Goal: Task Accomplishment & Management: Use online tool/utility

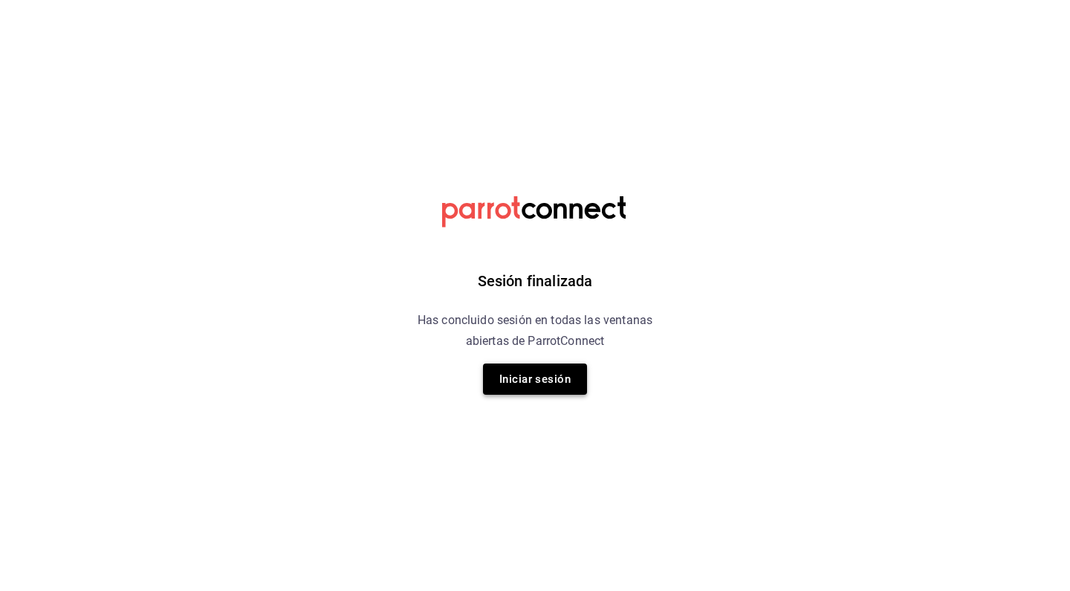
click at [522, 391] on button "Iniciar sesión" at bounding box center [535, 378] width 104 height 31
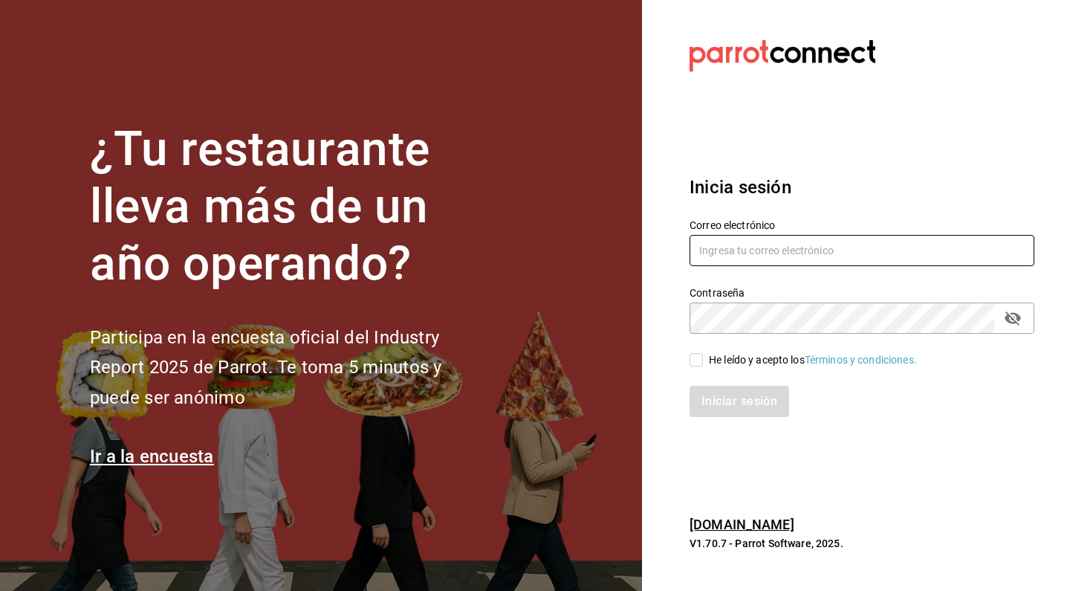
type input "[EMAIL_ADDRESS][DOMAIN_NAME]"
click at [696, 362] on input "He leído y acepto los Términos y condiciones." at bounding box center [696, 359] width 13 height 13
checkbox input "true"
click at [711, 390] on button "Iniciar sesión" at bounding box center [740, 401] width 101 height 31
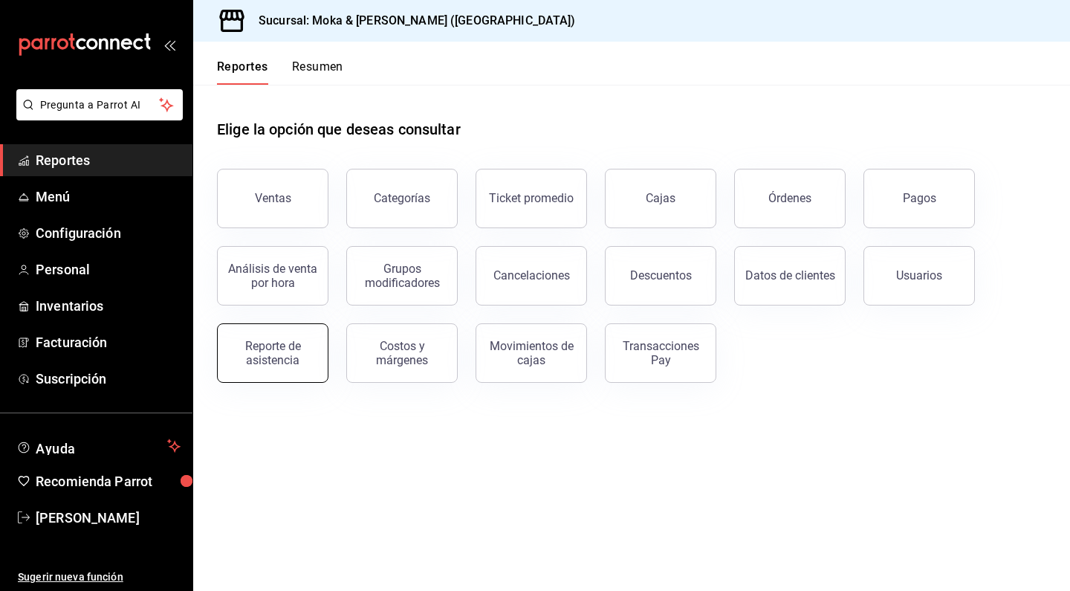
click at [258, 357] on div "Reporte de asistencia" at bounding box center [273, 353] width 92 height 28
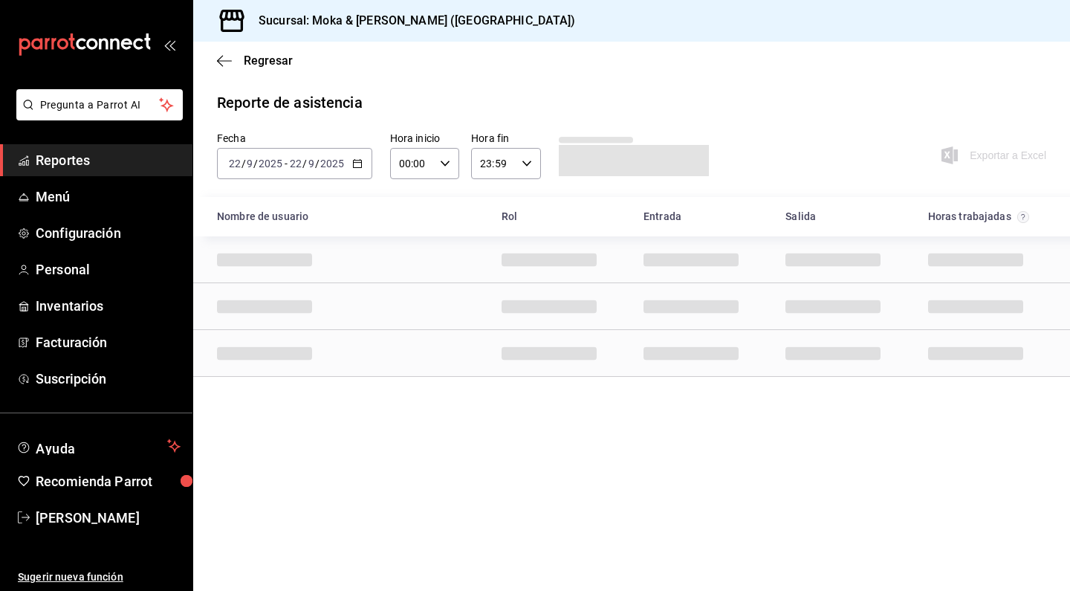
click at [323, 169] on input "2025" at bounding box center [332, 164] width 25 height 12
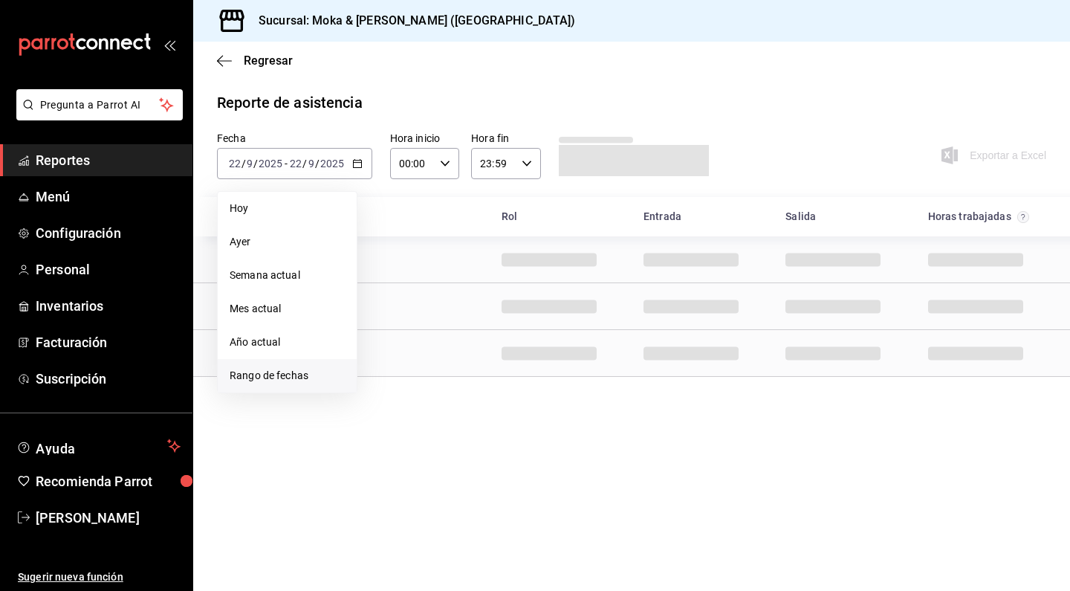
click at [270, 385] on li "Rango de fechas" at bounding box center [287, 375] width 139 height 33
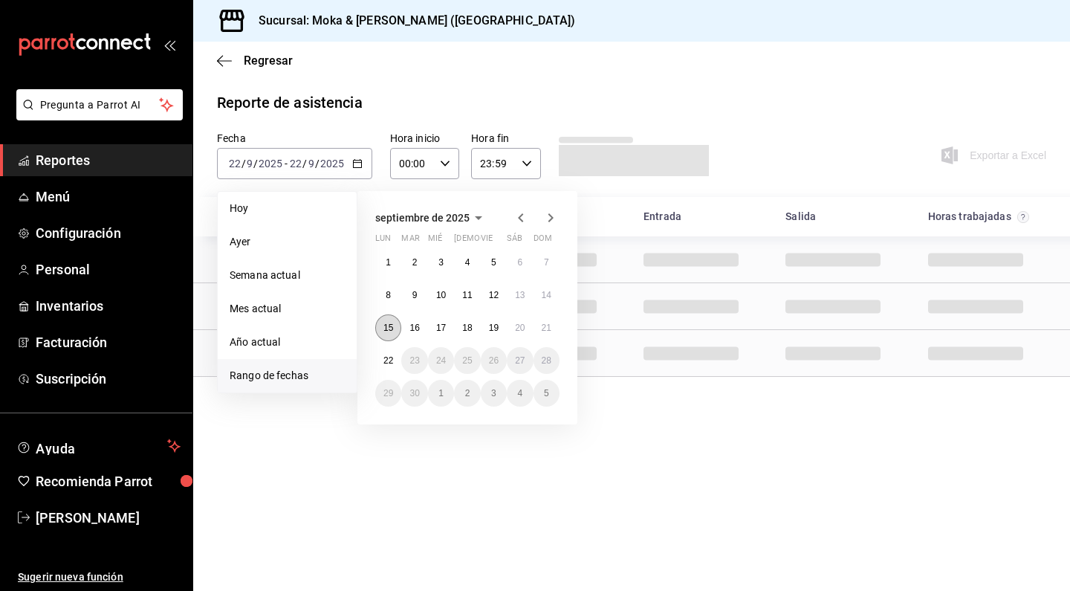
click at [387, 331] on abbr "15" at bounding box center [388, 328] width 10 height 10
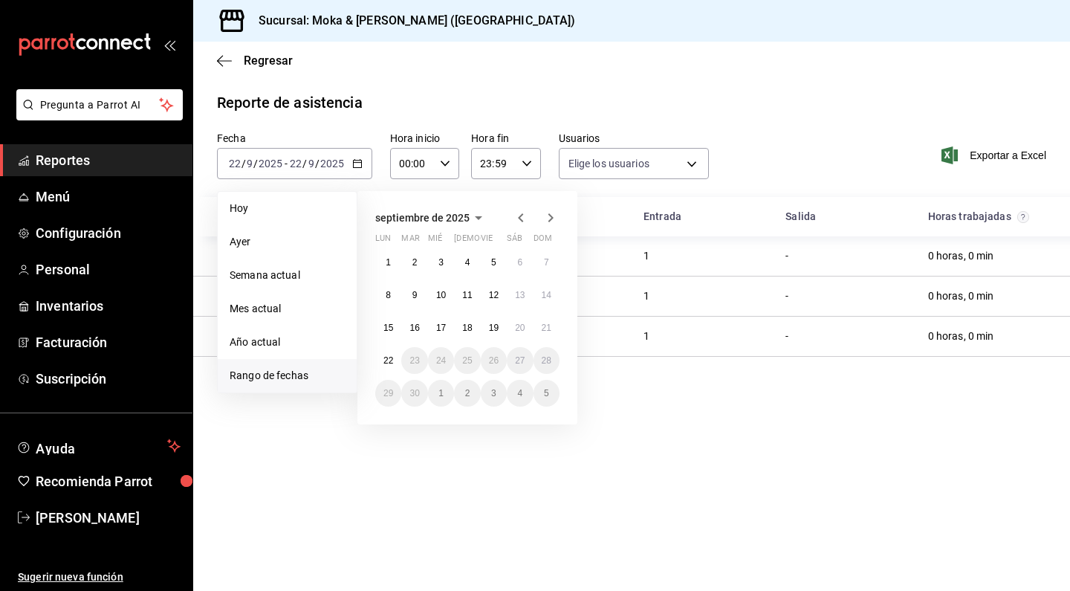
type input "71d8db49-9c01-40f1-a287-fd4d220d6fea,c7a73aea-5ea1-4072-a093-7dbf933144ab,111ea…"
click at [554, 329] on button "21" at bounding box center [547, 327] width 26 height 27
click at [388, 323] on abbr "15" at bounding box center [388, 328] width 10 height 10
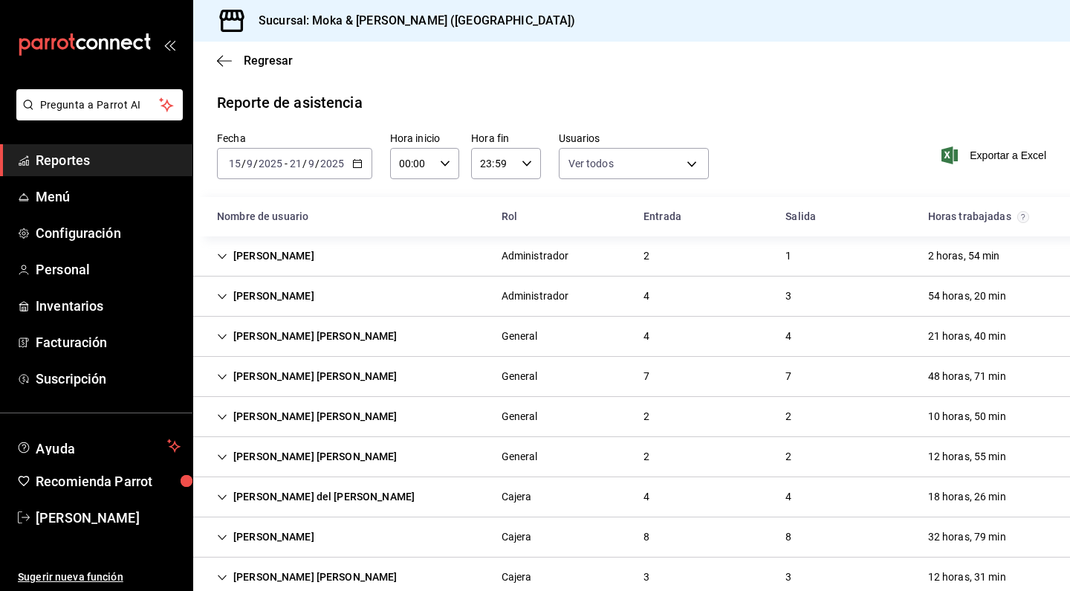
click at [323, 175] on div "[DATE] [DATE] - [DATE] [DATE]" at bounding box center [294, 163] width 155 height 31
click at [774, 126] on div "Reporte de asistencia Fecha [DATE] [DATE] - [DATE] [DATE] Hora inicio 00:00 Hor…" at bounding box center [631, 504] width 877 height 827
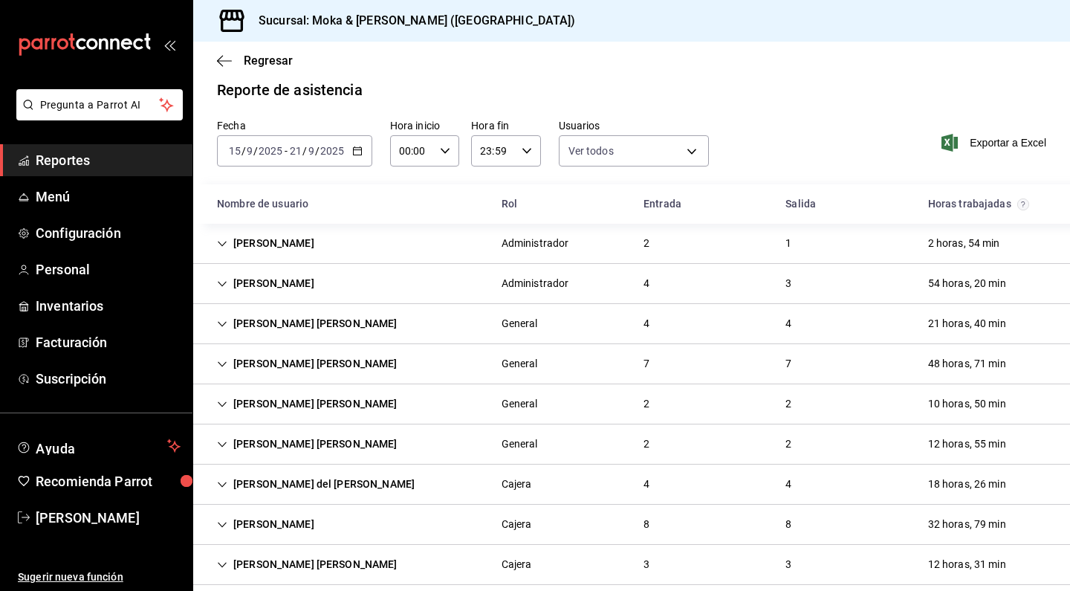
scroll to position [36, 0]
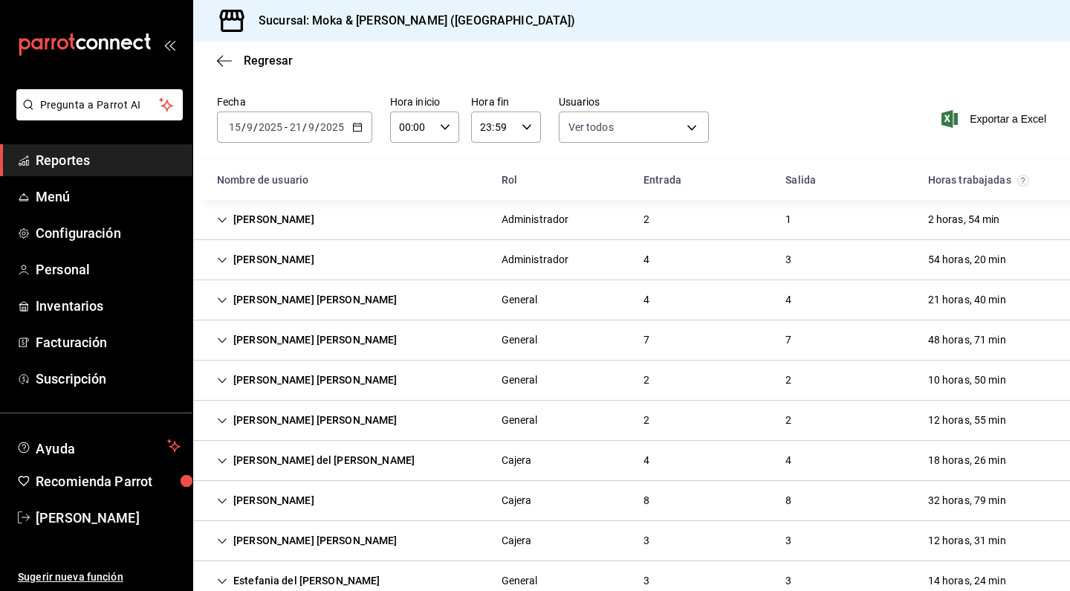
click at [222, 298] on icon "Cell" at bounding box center [222, 300] width 10 height 10
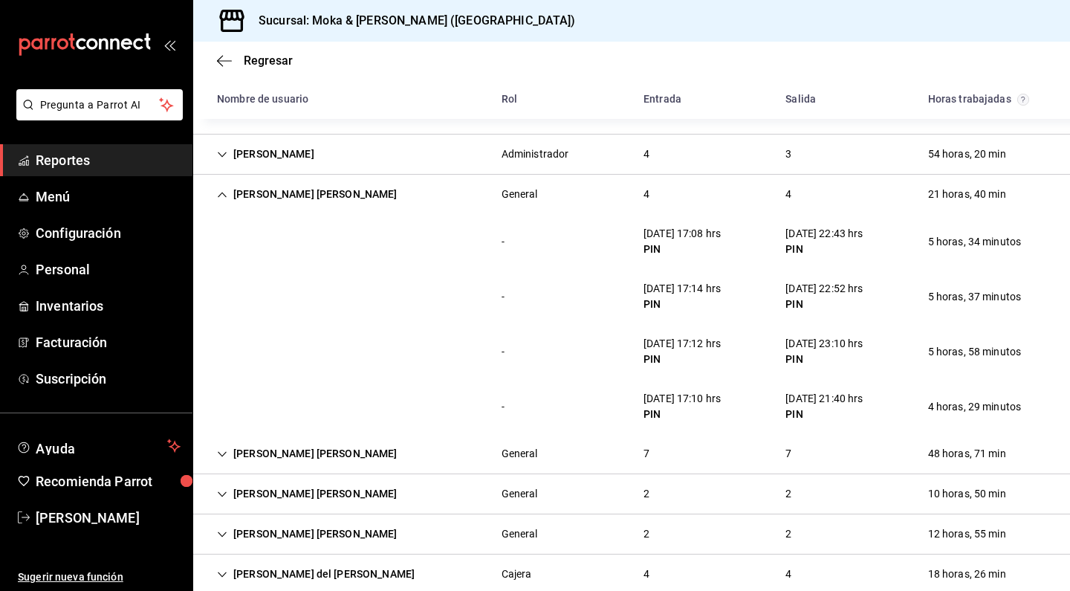
scroll to position [0, 0]
click at [223, 193] on icon "Cell" at bounding box center [222, 194] width 9 height 5
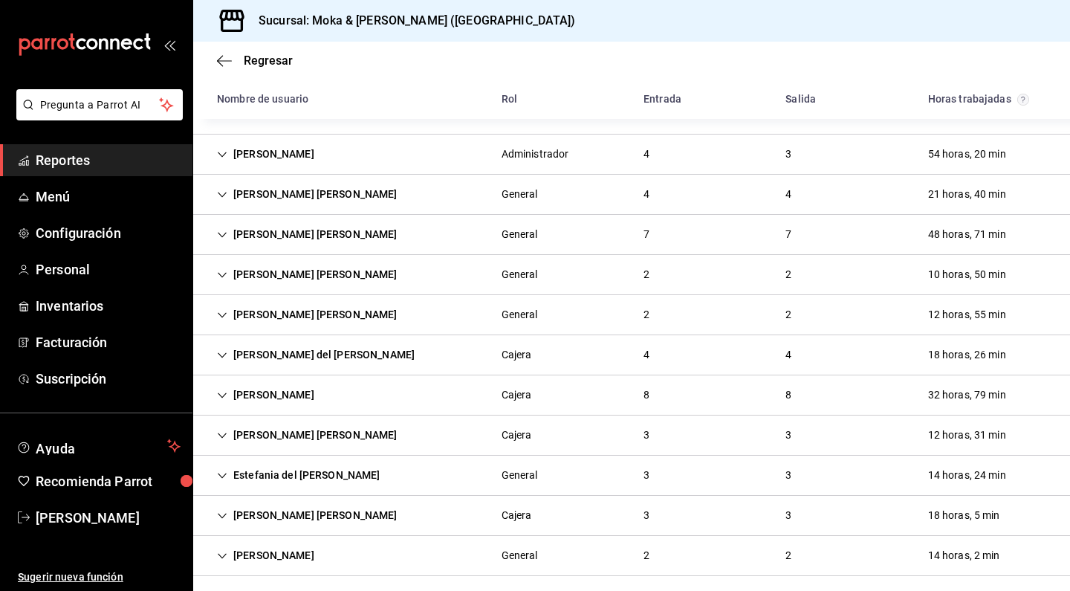
click at [220, 232] on icon "Cell" at bounding box center [222, 235] width 10 height 10
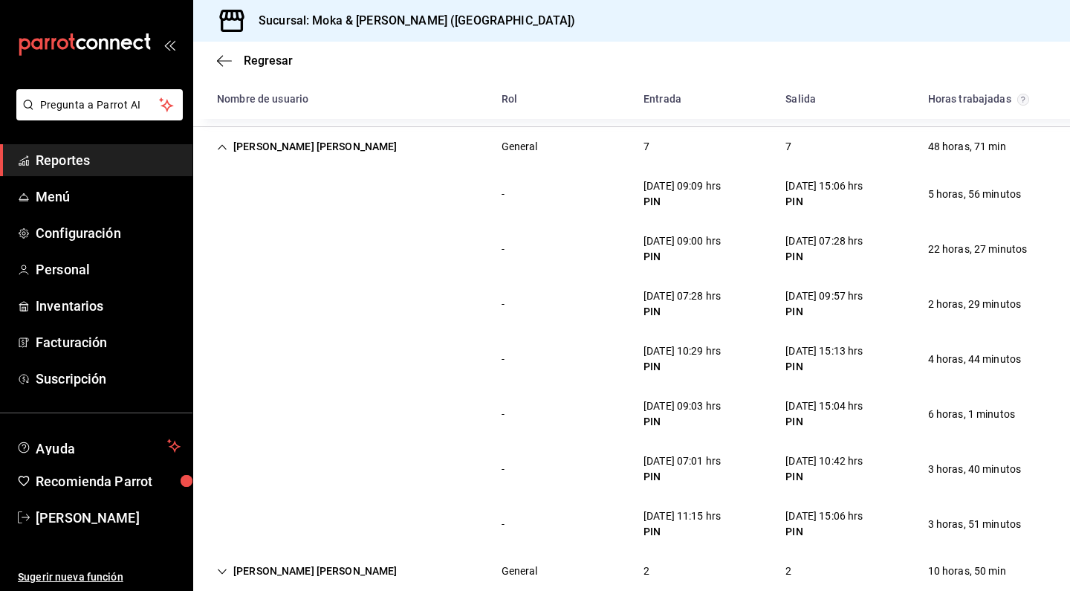
scroll to position [143, 0]
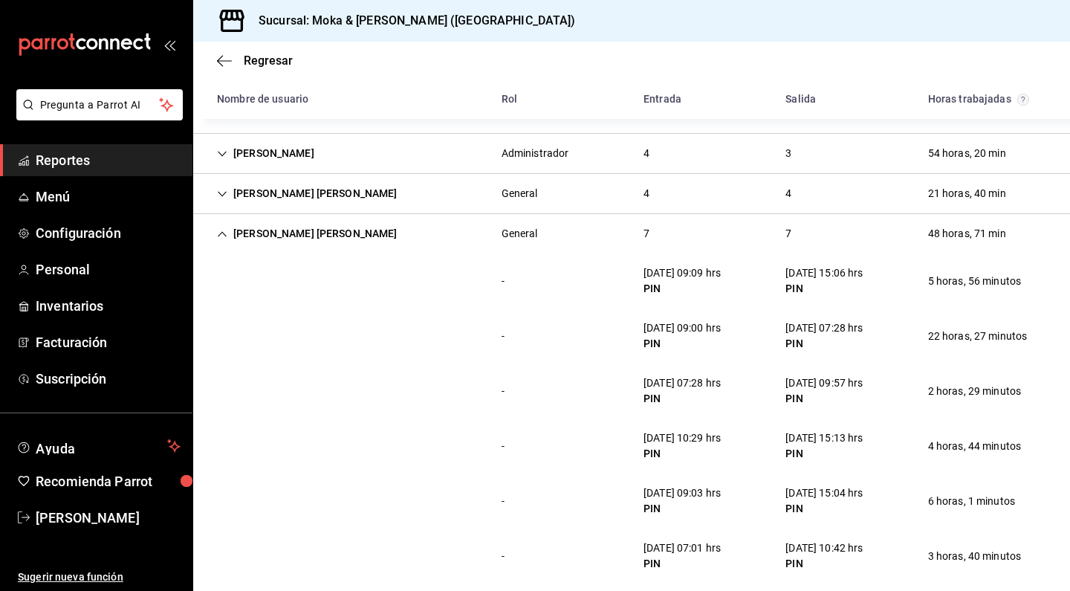
click at [221, 233] on icon "Cell" at bounding box center [222, 233] width 9 height 5
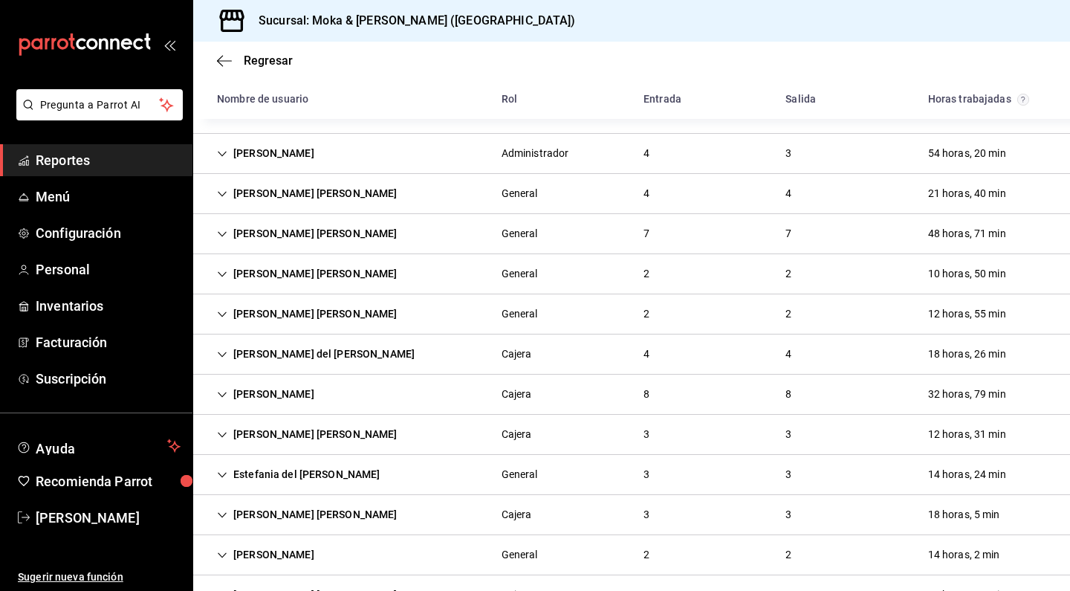
click at [221, 274] on icon "Cell" at bounding box center [222, 273] width 9 height 5
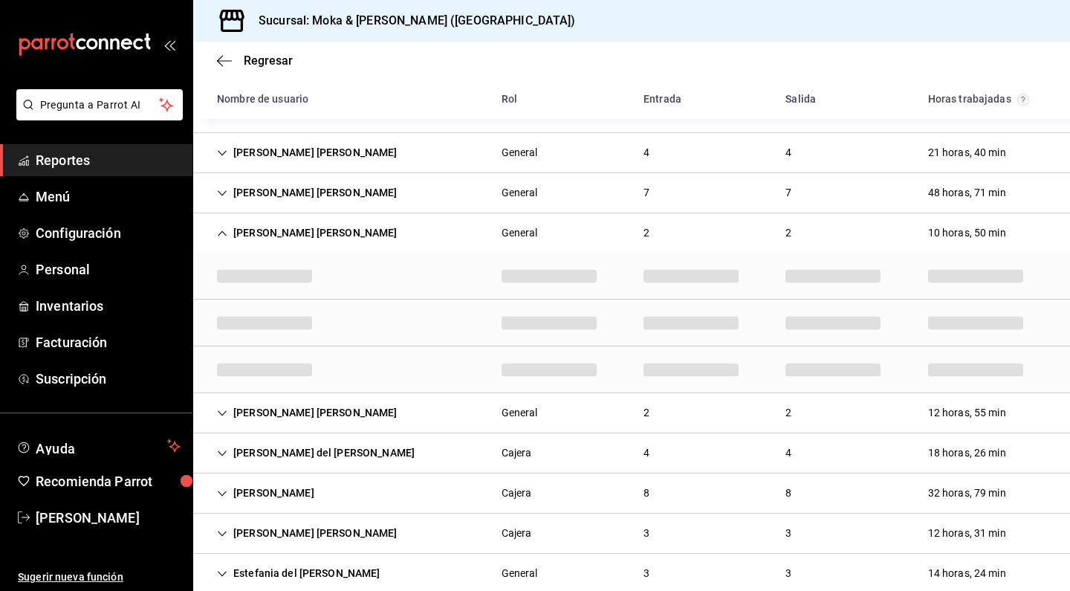
scroll to position [187, 0]
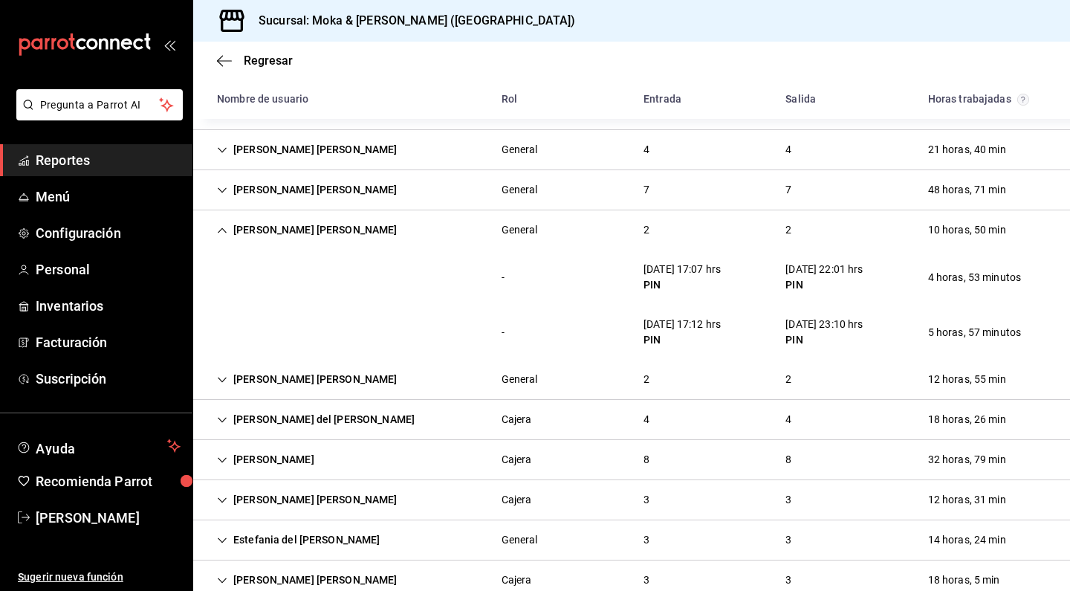
click at [216, 232] on div "[PERSON_NAME] [PERSON_NAME]" at bounding box center [307, 229] width 204 height 27
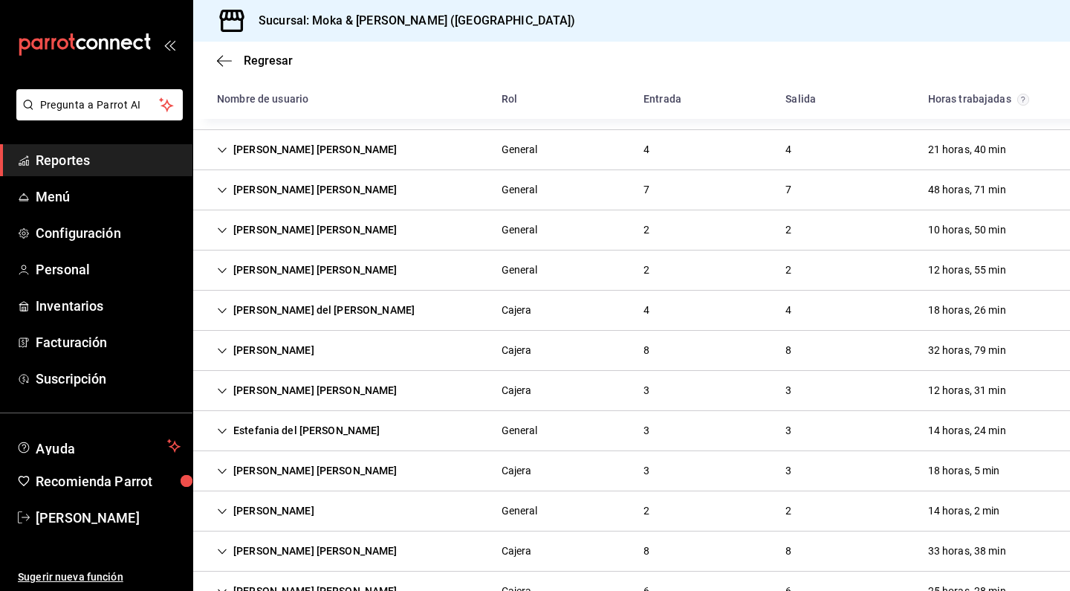
click at [224, 259] on div "[PERSON_NAME] [PERSON_NAME]" at bounding box center [307, 269] width 204 height 27
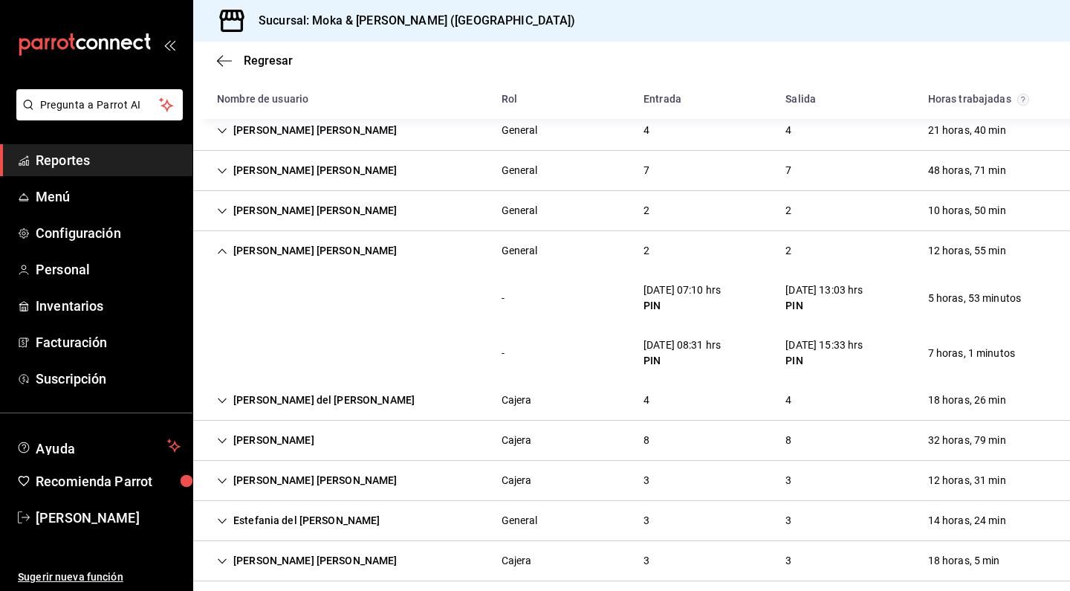
scroll to position [207, 0]
click at [223, 250] on icon "Cell" at bounding box center [222, 250] width 10 height 10
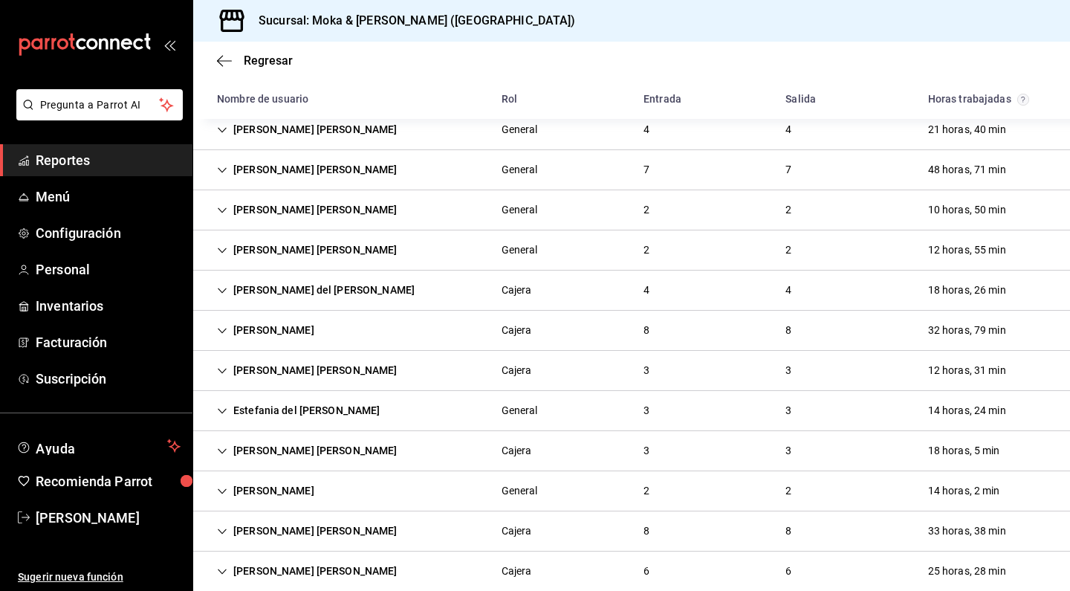
click at [223, 286] on icon "Cell" at bounding box center [222, 290] width 10 height 10
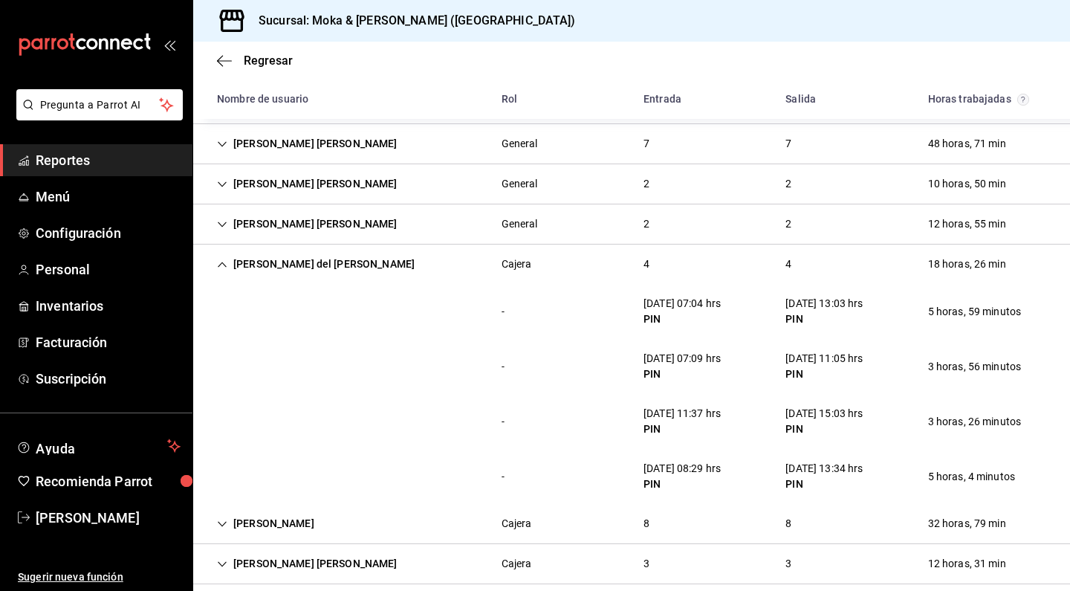
scroll to position [237, 0]
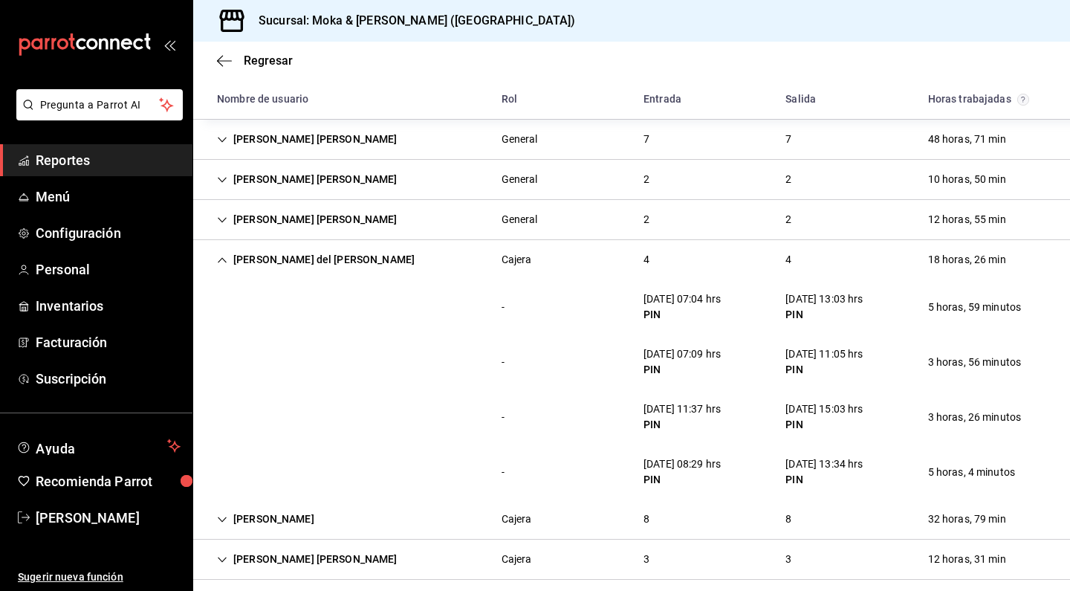
click at [221, 262] on icon "Cell" at bounding box center [222, 260] width 10 height 10
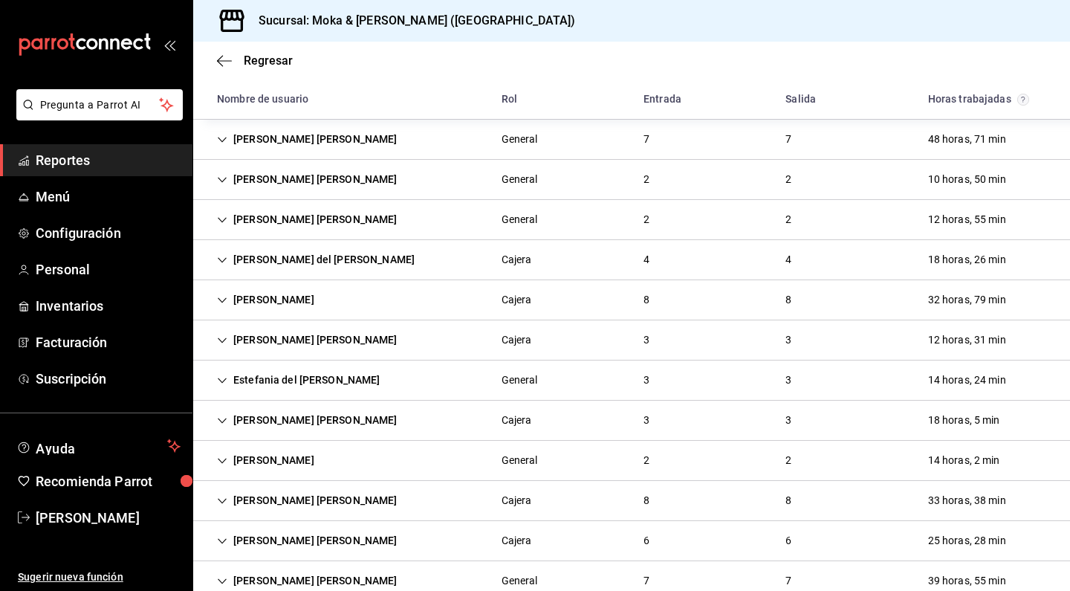
click at [220, 302] on icon "Cell" at bounding box center [222, 300] width 10 height 10
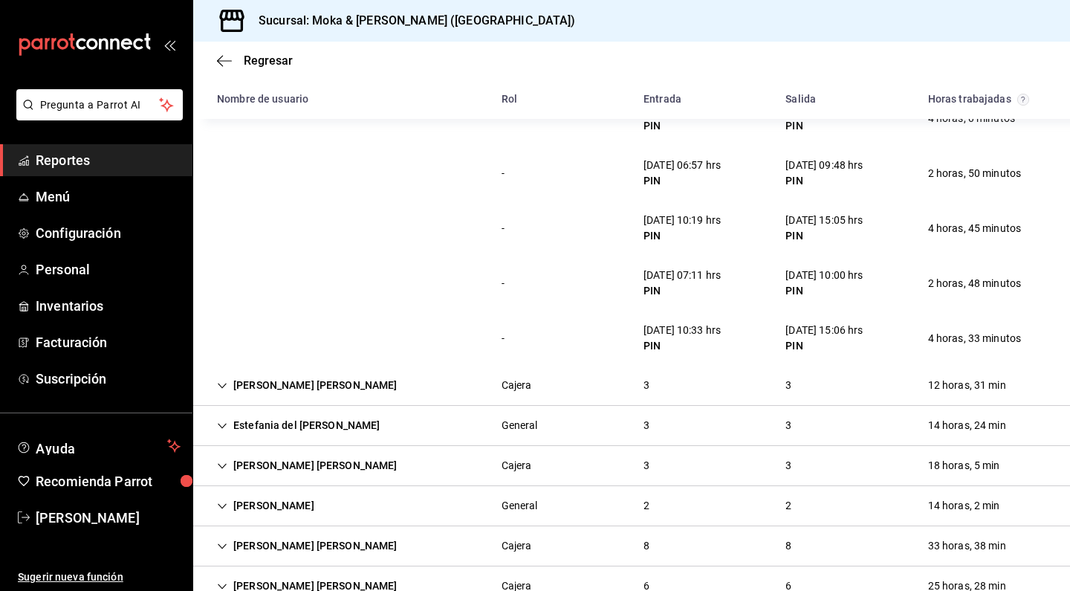
scroll to position [638, 0]
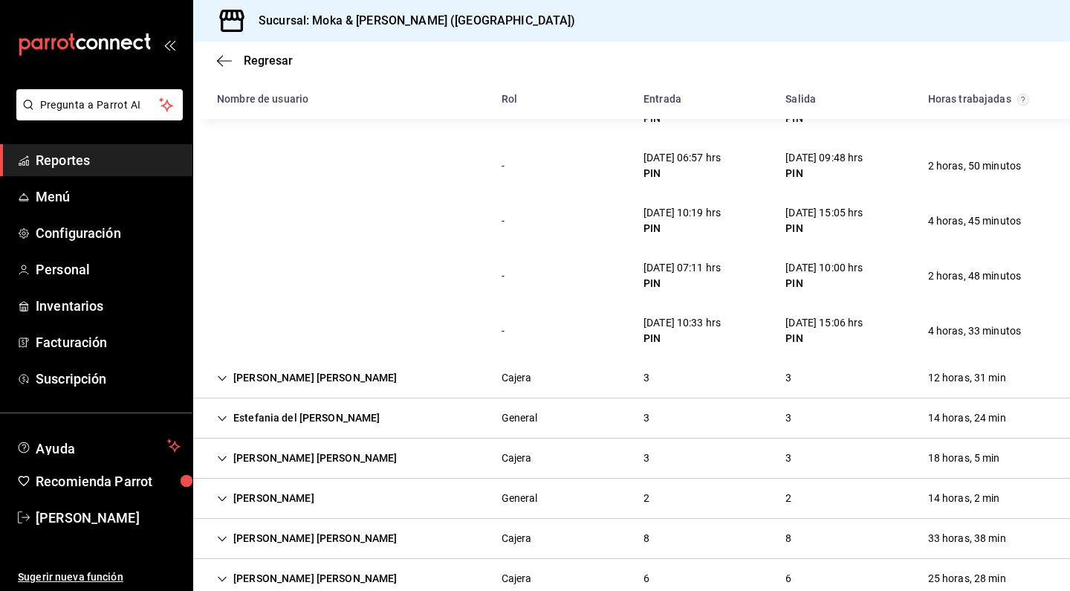
click at [220, 384] on div "[PERSON_NAME] [PERSON_NAME]" at bounding box center [307, 377] width 204 height 27
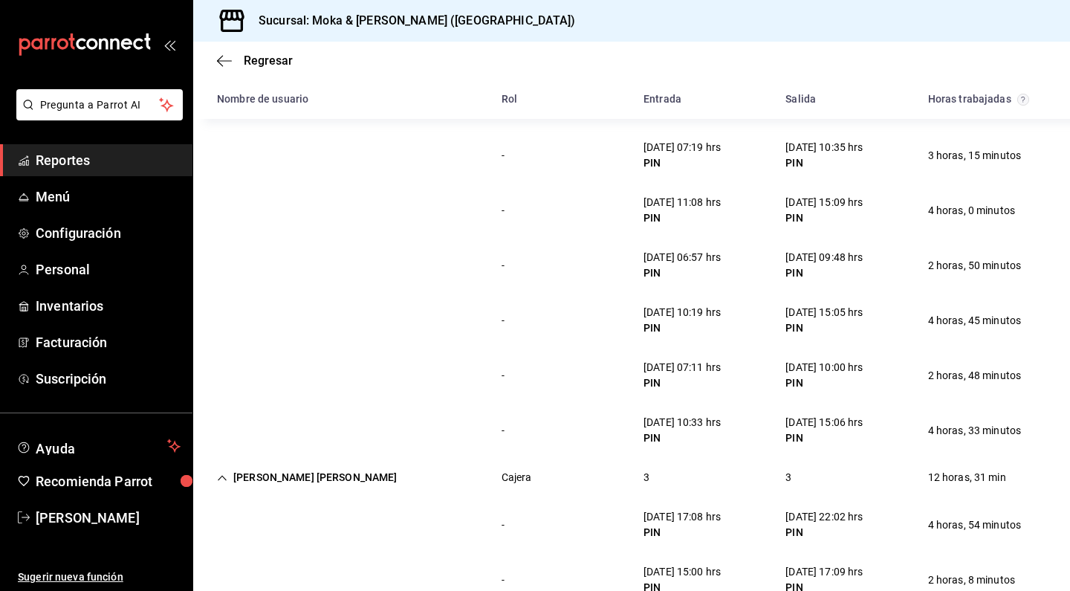
scroll to position [378, 0]
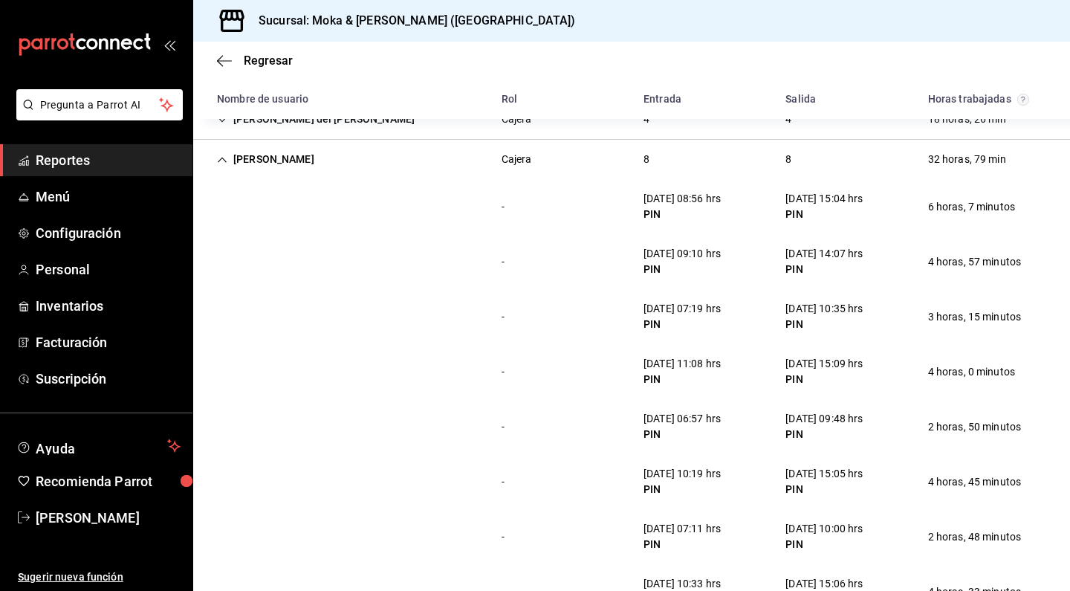
click at [219, 170] on div "[PERSON_NAME]" at bounding box center [265, 159] width 121 height 27
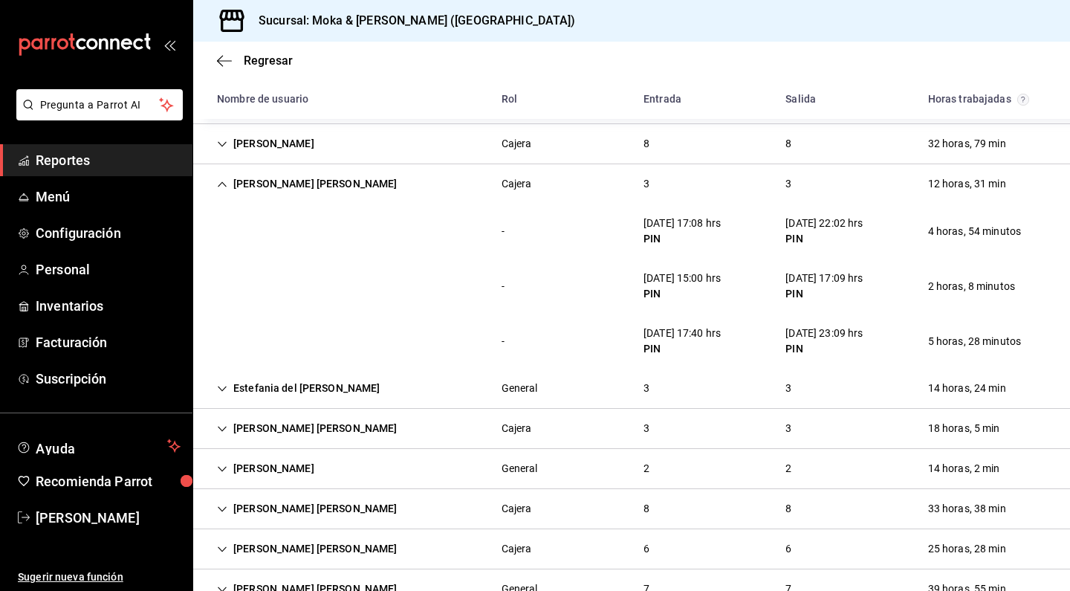
scroll to position [391, 0]
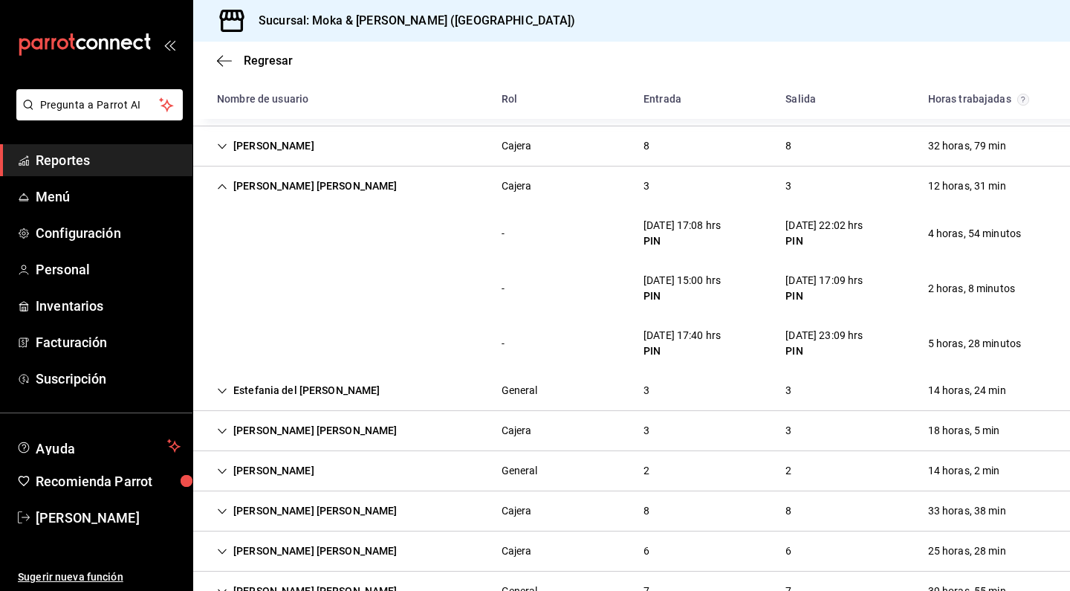
click at [227, 198] on div "[PERSON_NAME] [PERSON_NAME]" at bounding box center [307, 185] width 204 height 27
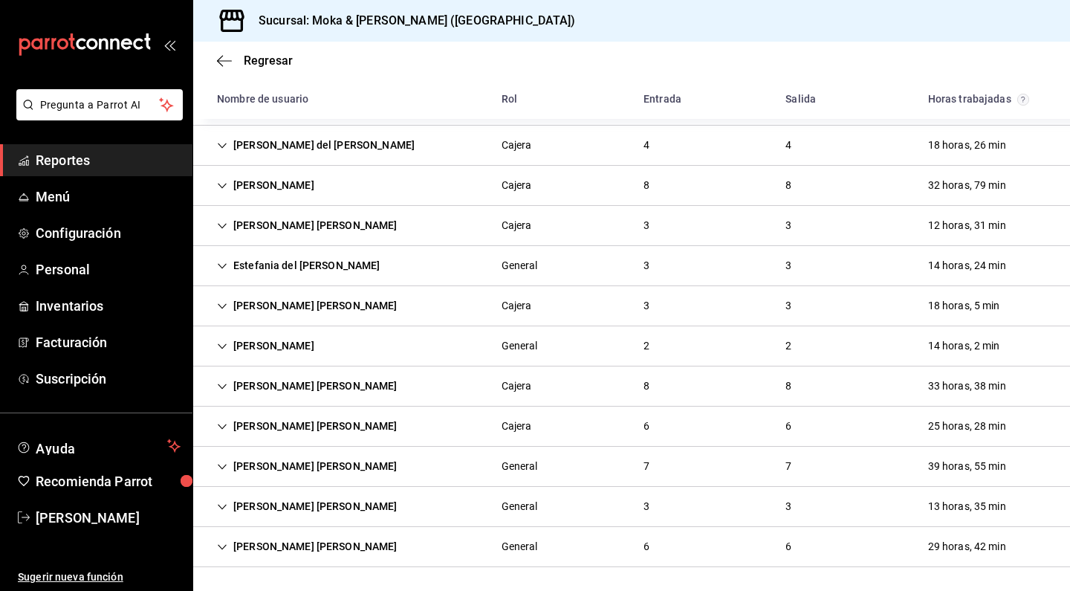
scroll to position [352, 0]
click at [223, 262] on icon "Cell" at bounding box center [222, 266] width 10 height 10
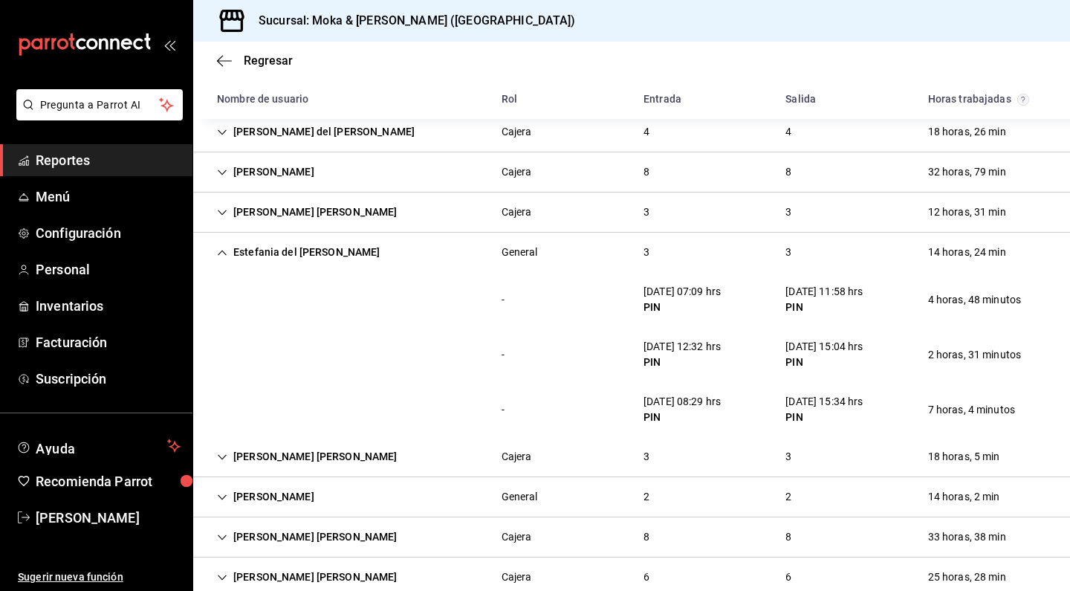
scroll to position [369, 0]
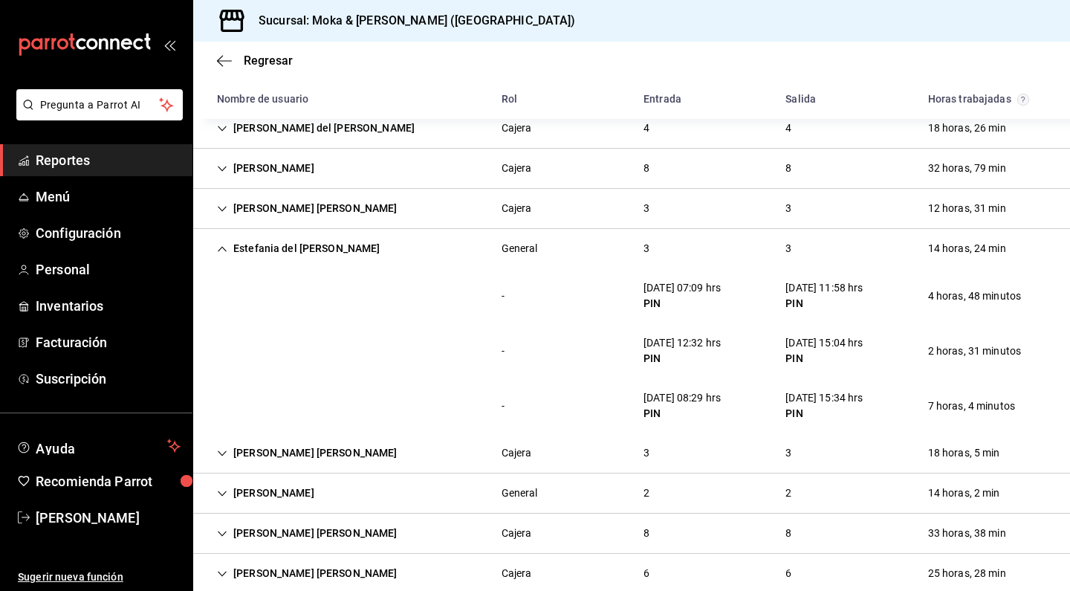
click at [224, 249] on icon "Cell" at bounding box center [222, 249] width 10 height 10
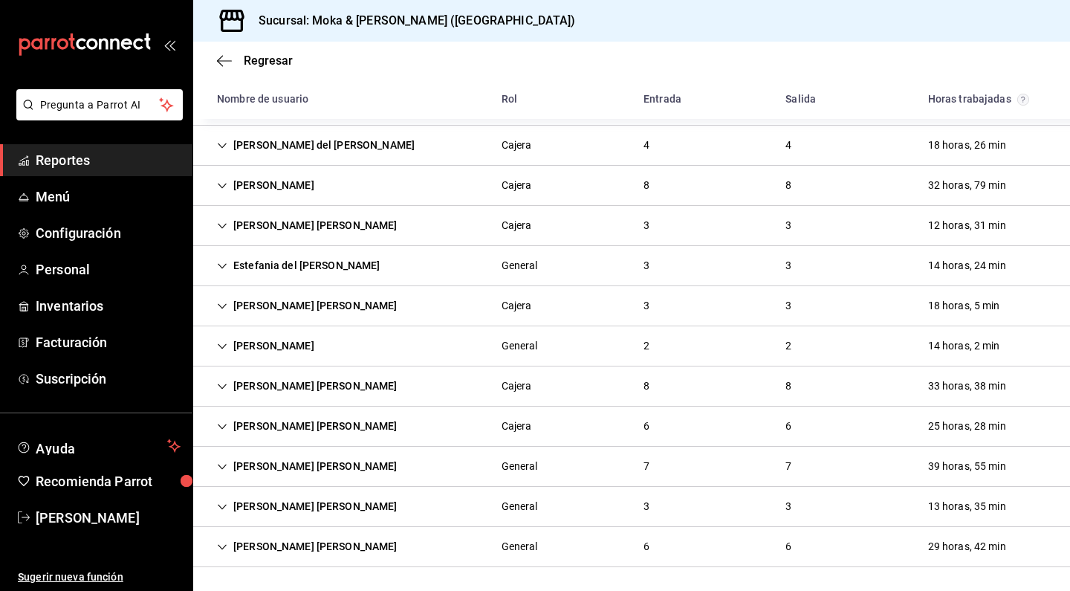
scroll to position [352, 0]
click at [220, 304] on icon "Cell" at bounding box center [222, 306] width 10 height 10
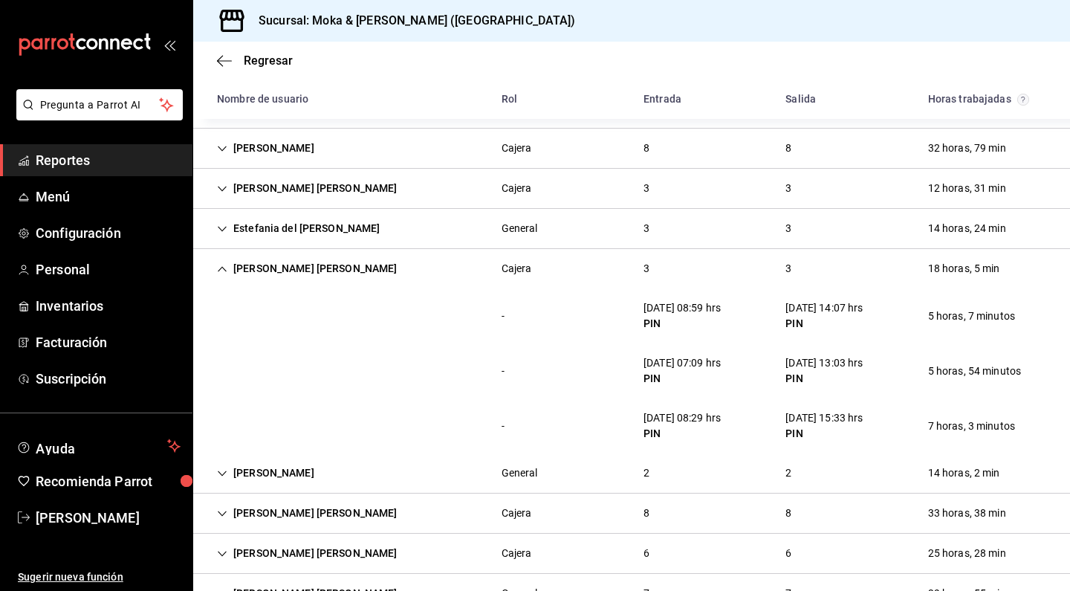
scroll to position [400, 0]
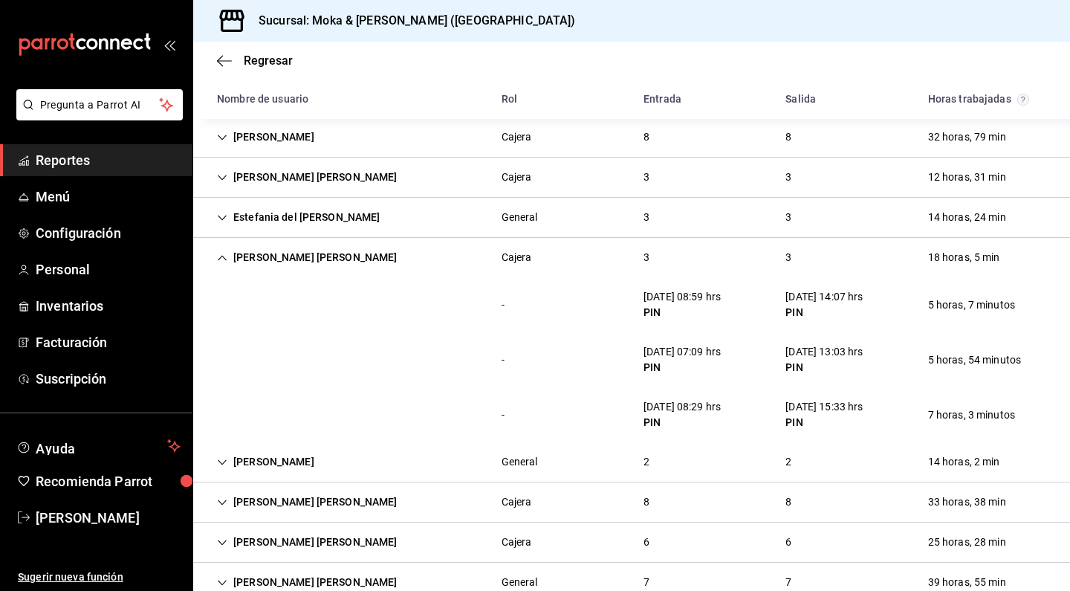
click at [219, 256] on icon "Cell" at bounding box center [222, 258] width 10 height 10
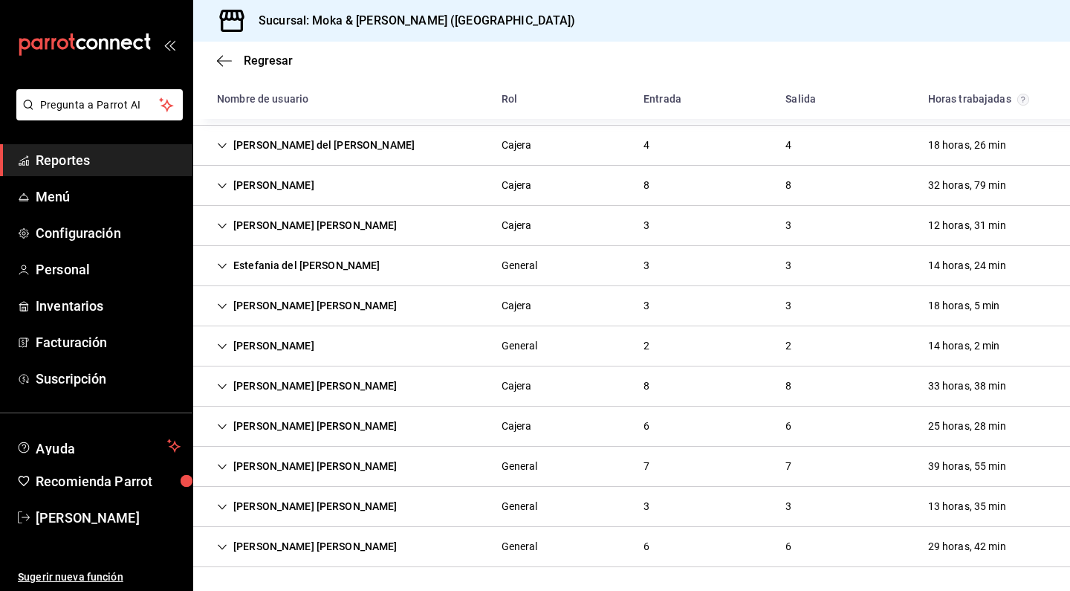
scroll to position [352, 0]
click at [220, 346] on icon "Cell" at bounding box center [222, 345] width 9 height 5
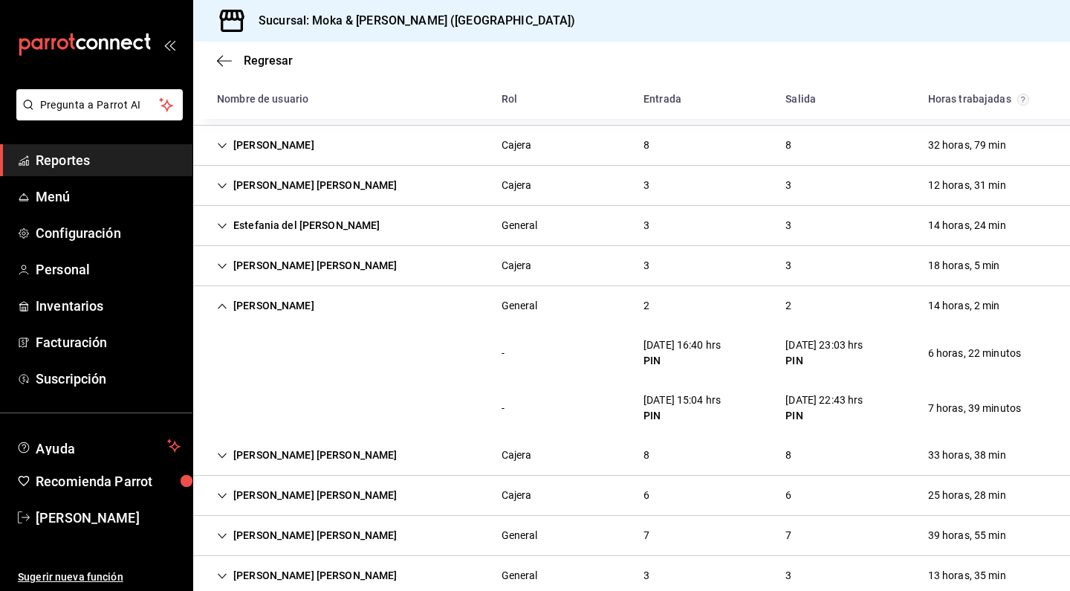
scroll to position [399, 0]
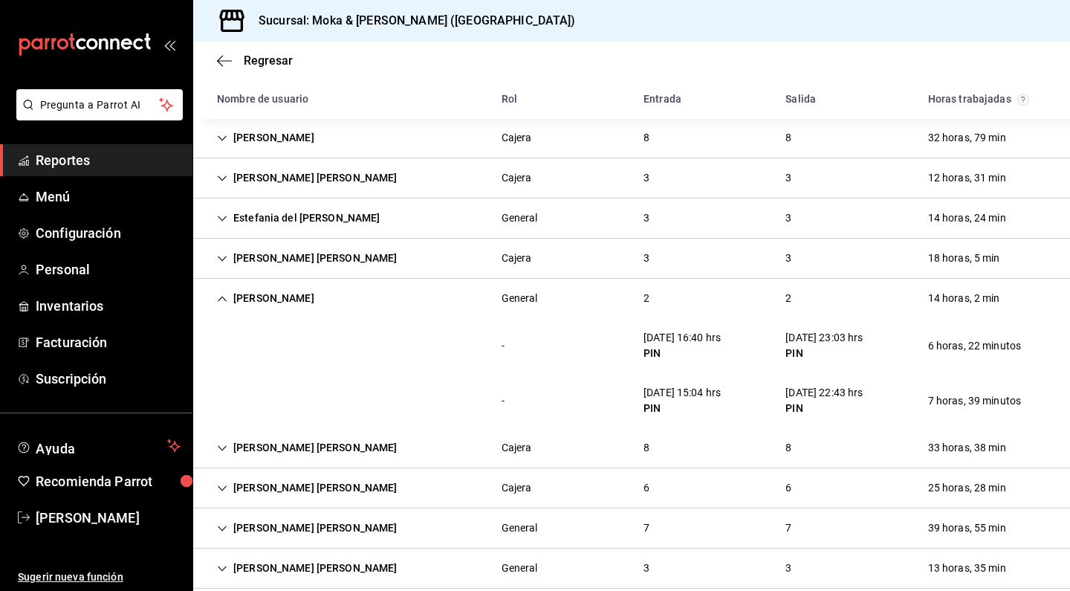
click at [221, 303] on icon "Cell" at bounding box center [222, 299] width 10 height 10
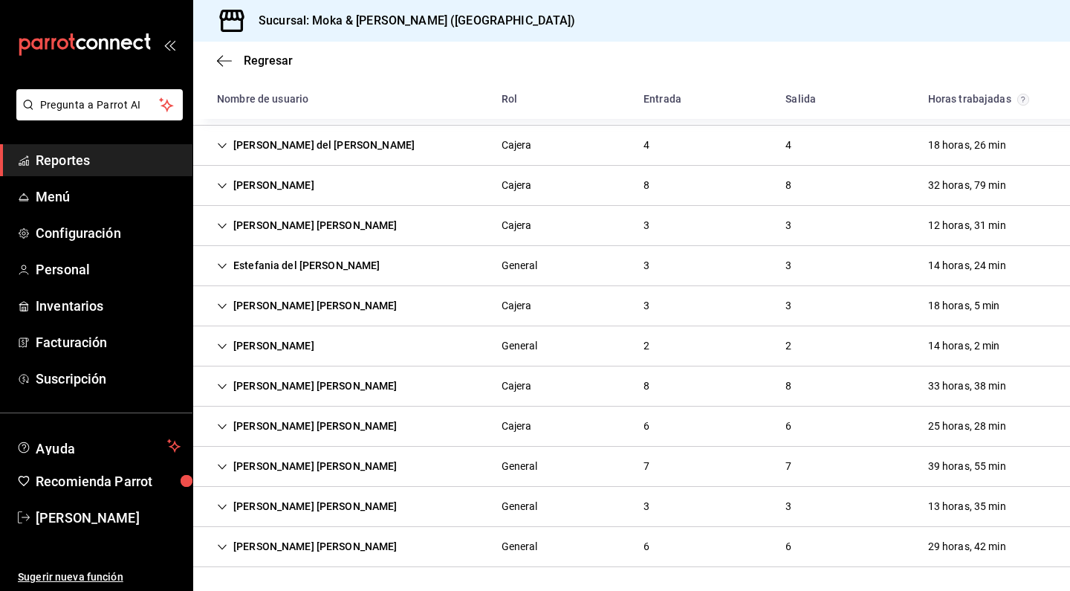
click at [224, 383] on icon "Cell" at bounding box center [222, 386] width 10 height 10
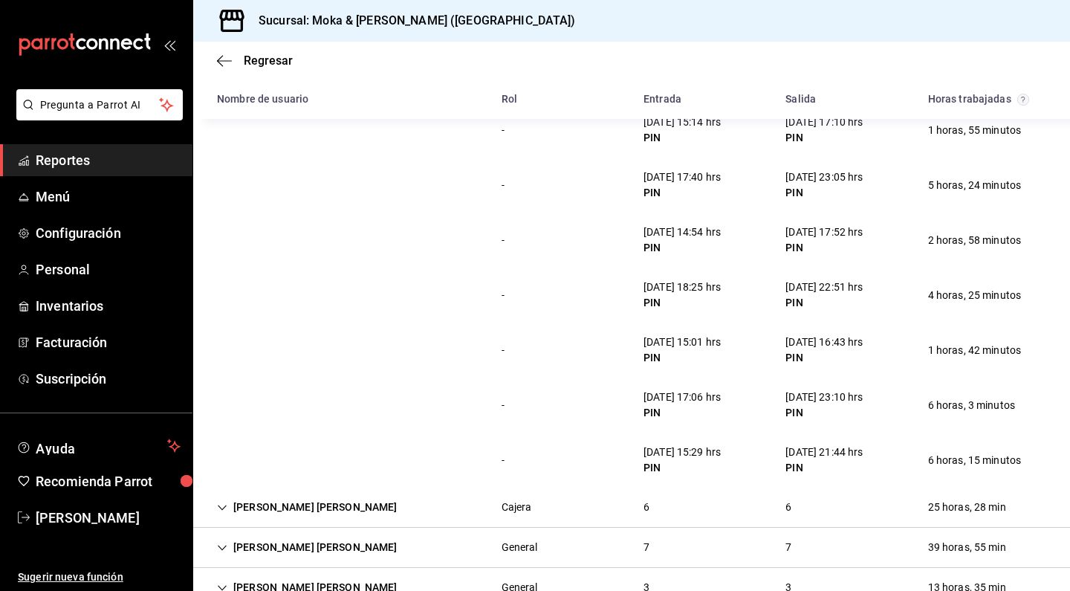
scroll to position [713, 0]
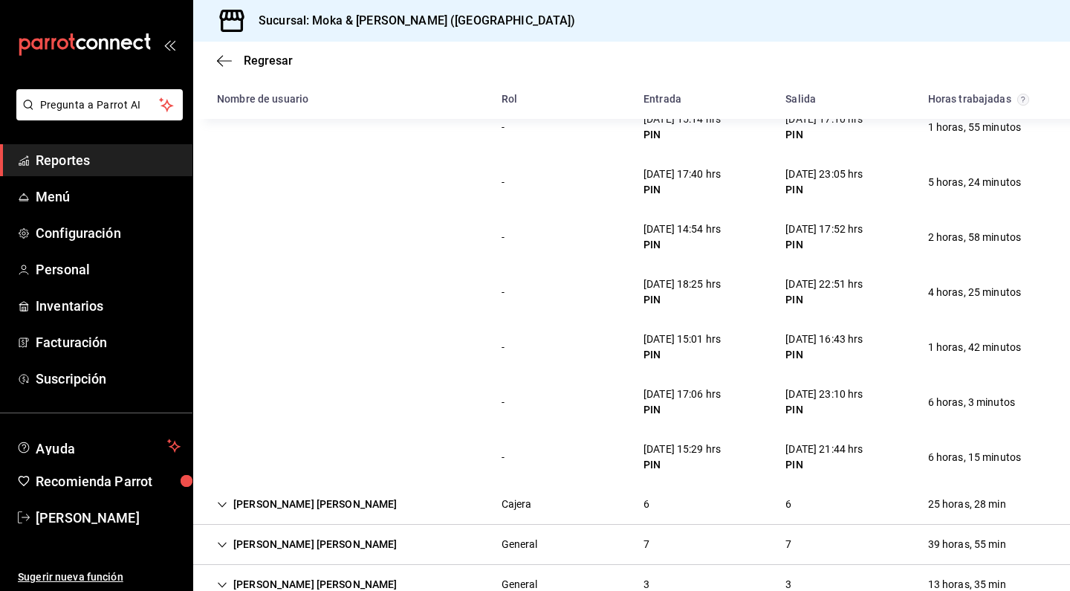
click at [222, 499] on icon "Cell" at bounding box center [222, 504] width 10 height 10
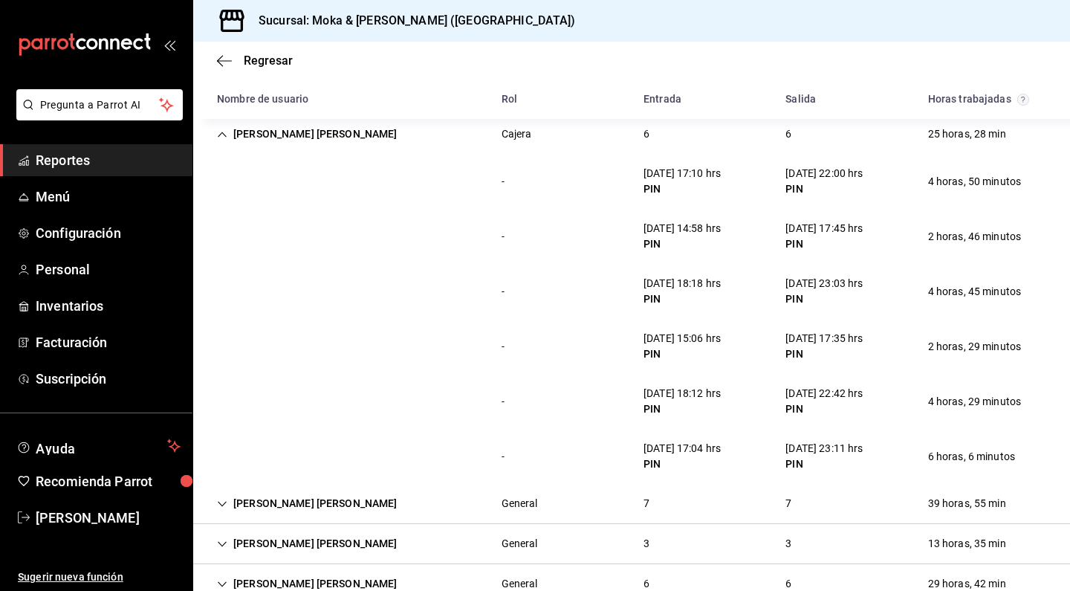
scroll to position [1090, 0]
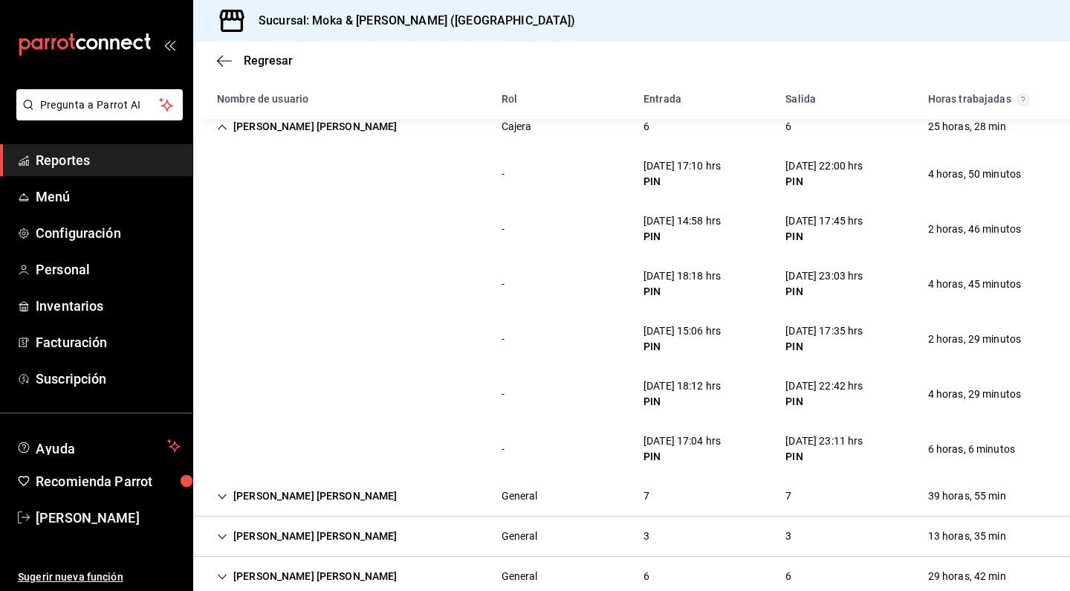
click at [225, 129] on icon "Cell" at bounding box center [222, 127] width 10 height 10
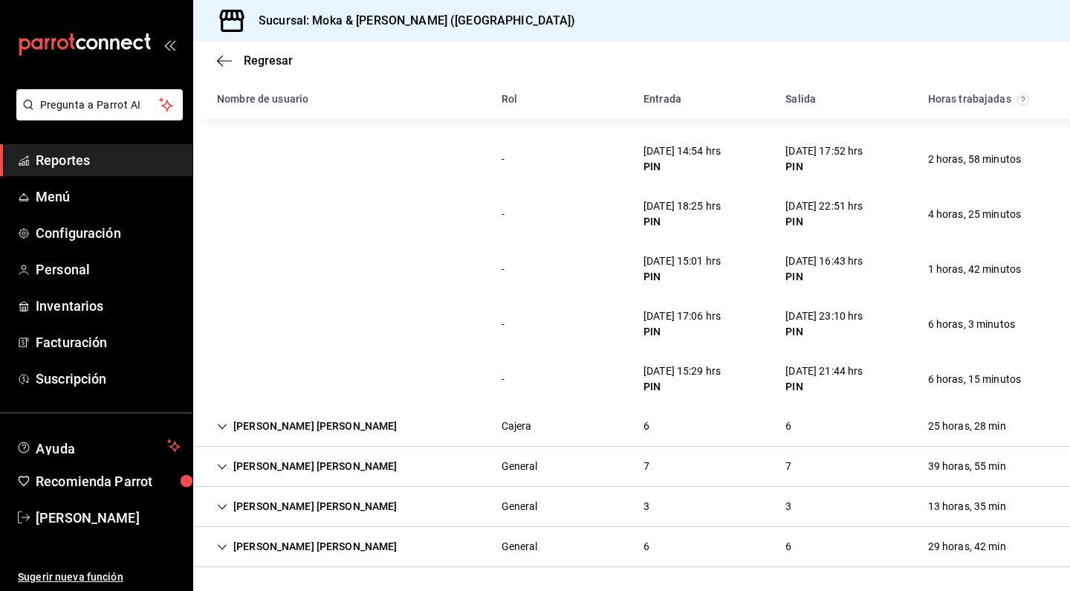
click at [225, 456] on div "[PERSON_NAME] [PERSON_NAME]" at bounding box center [307, 466] width 204 height 27
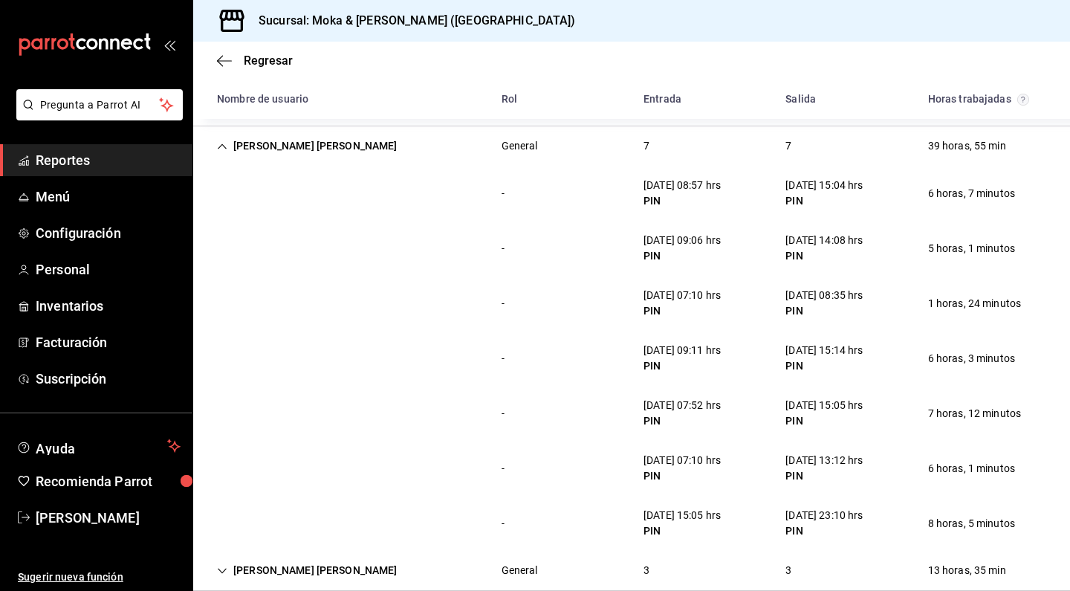
scroll to position [1121, 0]
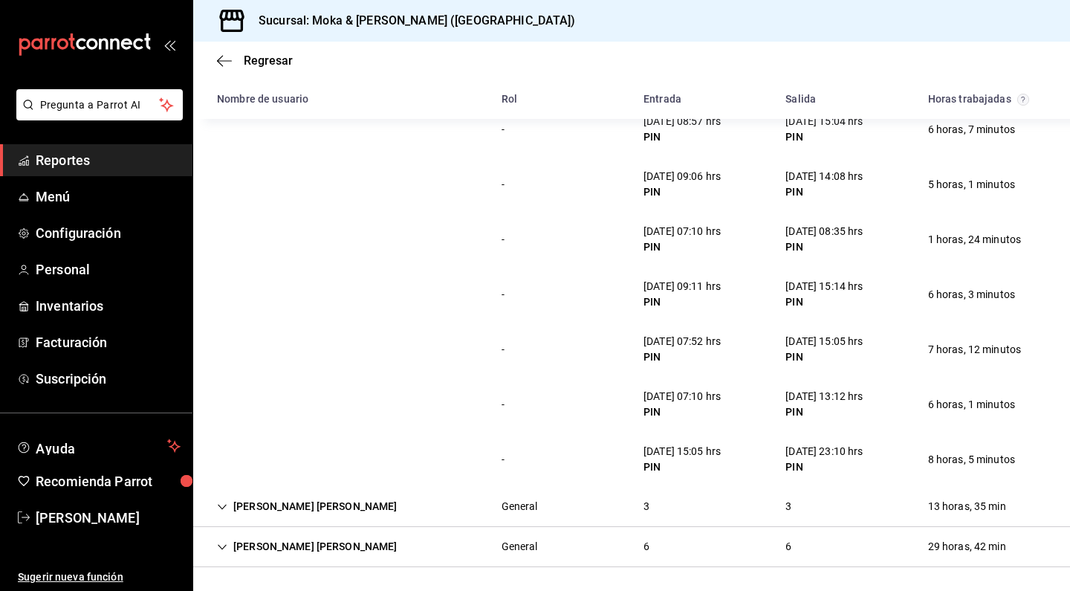
click at [219, 502] on icon "Cell" at bounding box center [222, 507] width 10 height 10
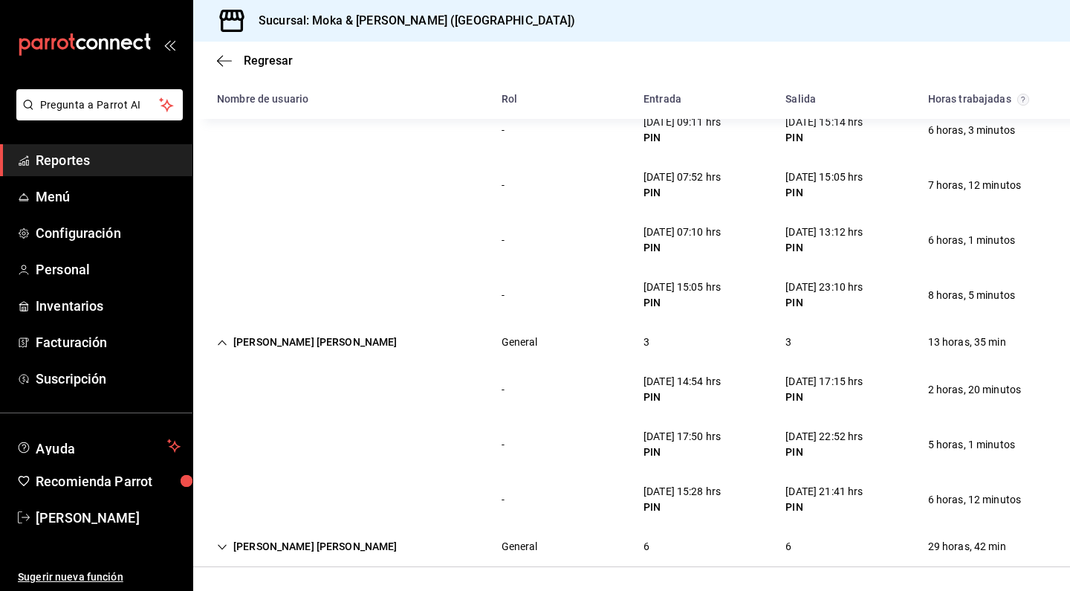
scroll to position [0, 0]
click at [221, 540] on div "[PERSON_NAME] [PERSON_NAME]" at bounding box center [307, 546] width 204 height 27
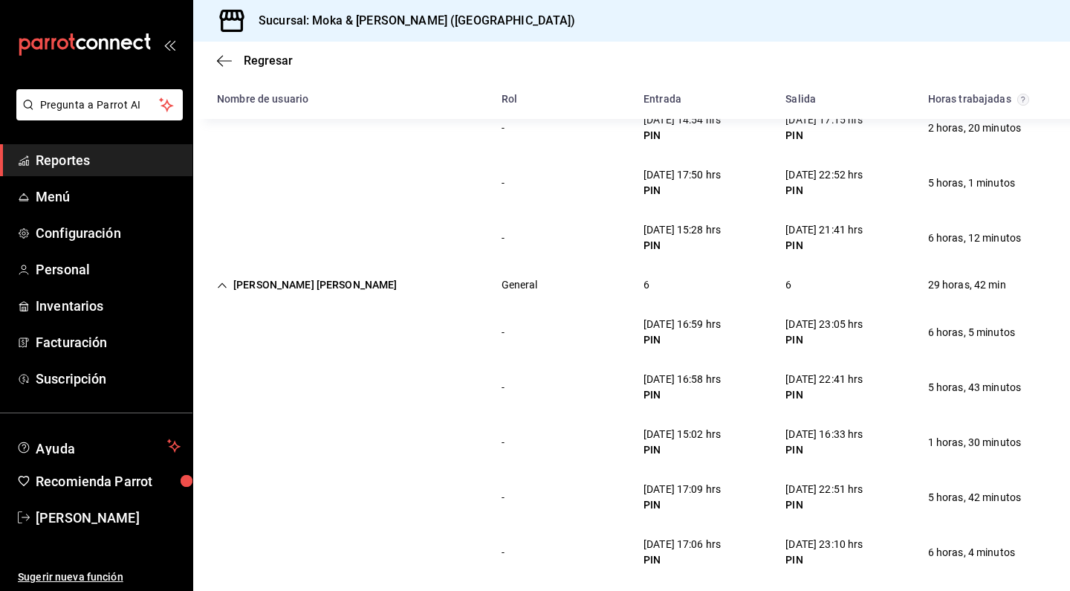
click at [219, 287] on icon "Cell" at bounding box center [222, 285] width 10 height 10
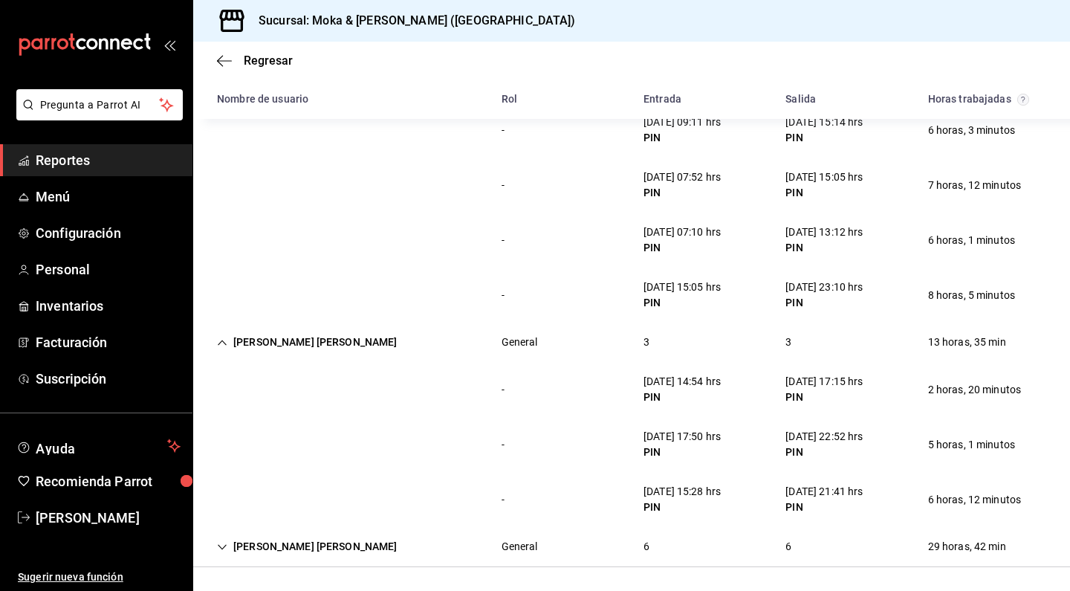
click at [211, 343] on div "[PERSON_NAME] [PERSON_NAME]" at bounding box center [307, 341] width 204 height 27
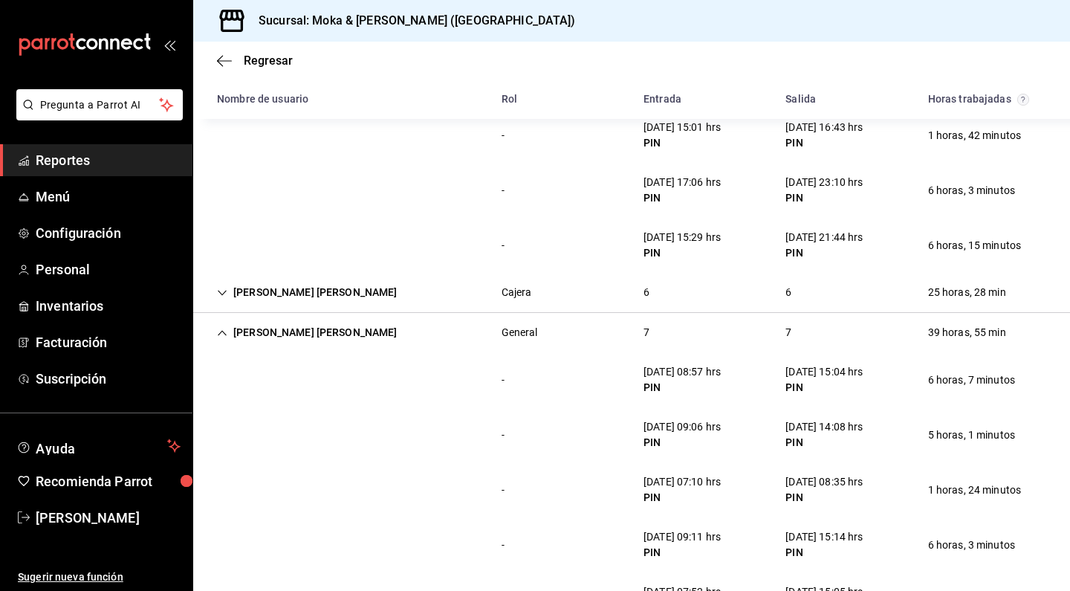
click at [220, 335] on icon "Cell" at bounding box center [222, 333] width 10 height 10
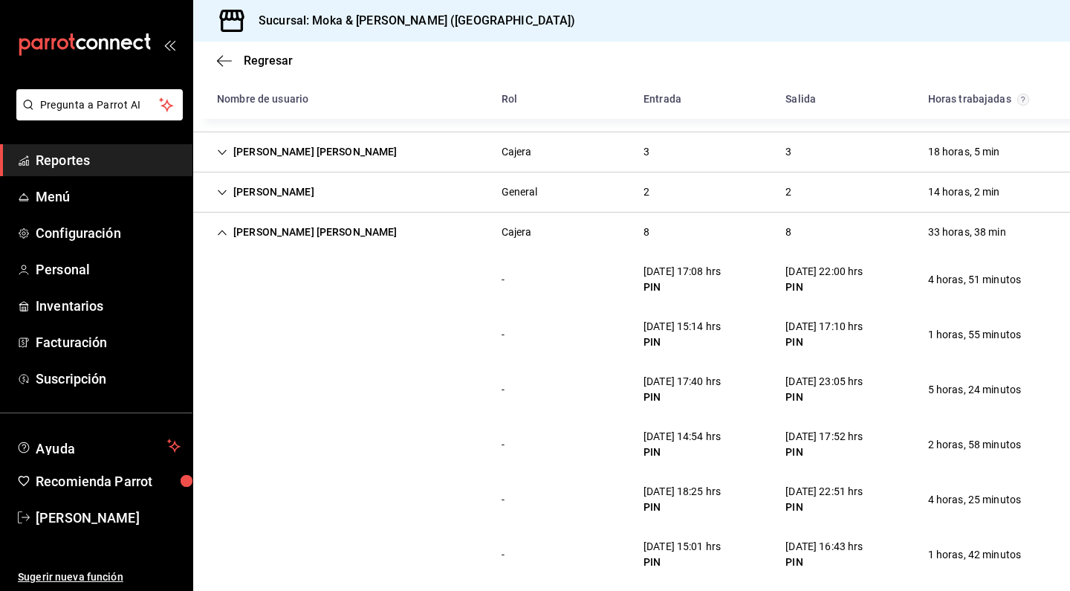
click at [224, 236] on icon "Cell" at bounding box center [222, 232] width 10 height 10
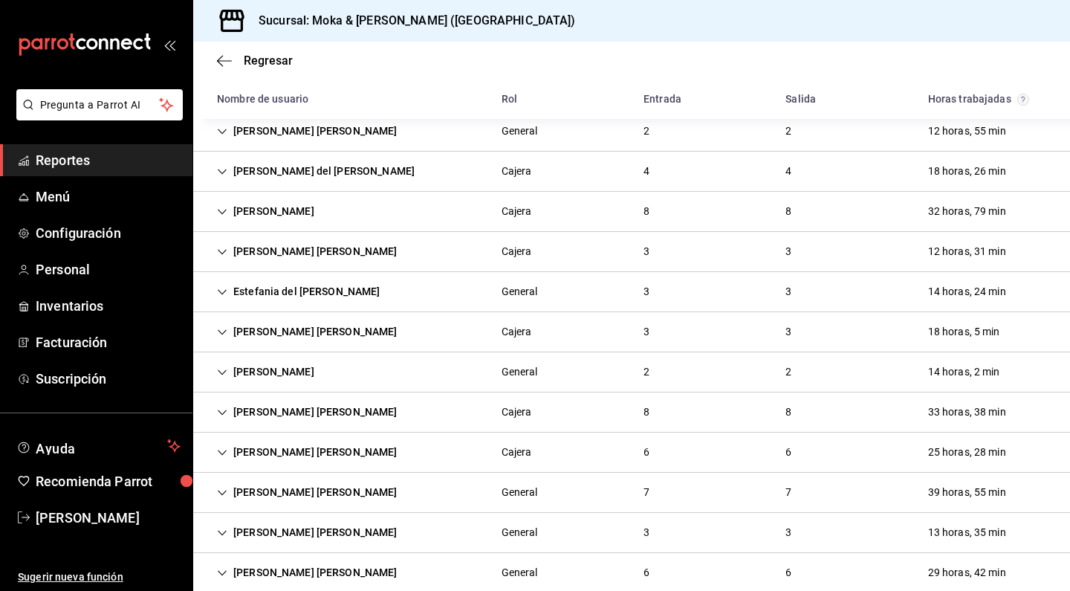
scroll to position [341, 0]
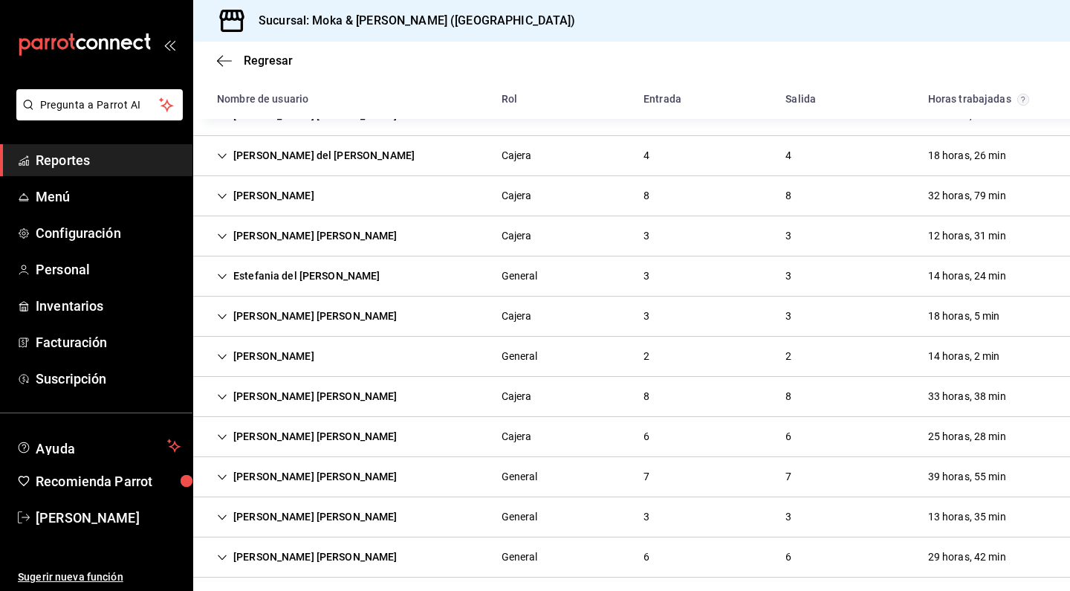
click at [84, 167] on span "Reportes" at bounding box center [108, 160] width 145 height 20
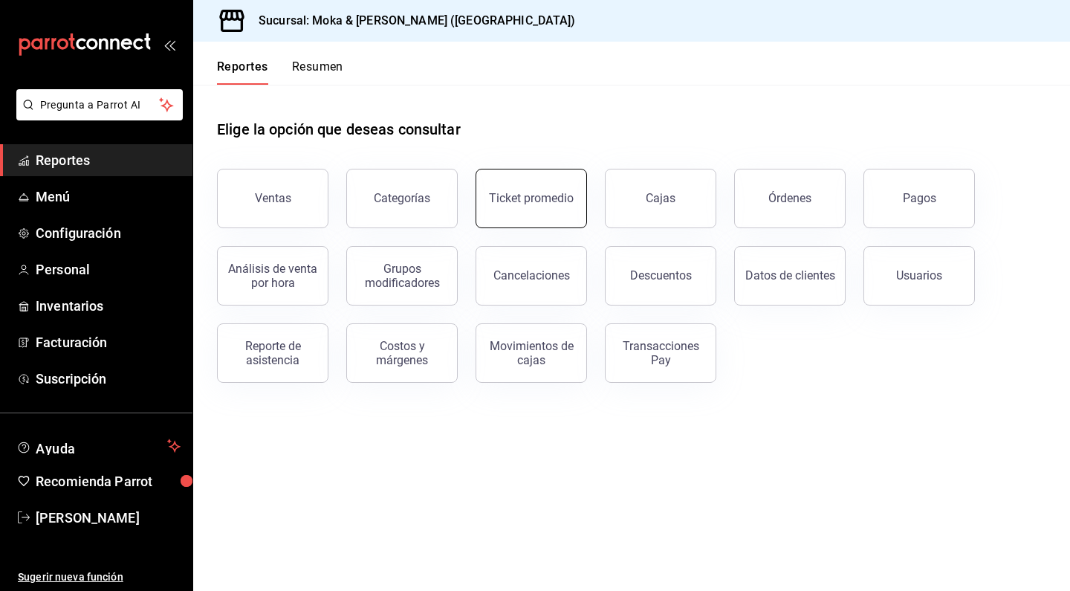
click at [557, 185] on button "Ticket promedio" at bounding box center [531, 198] width 111 height 59
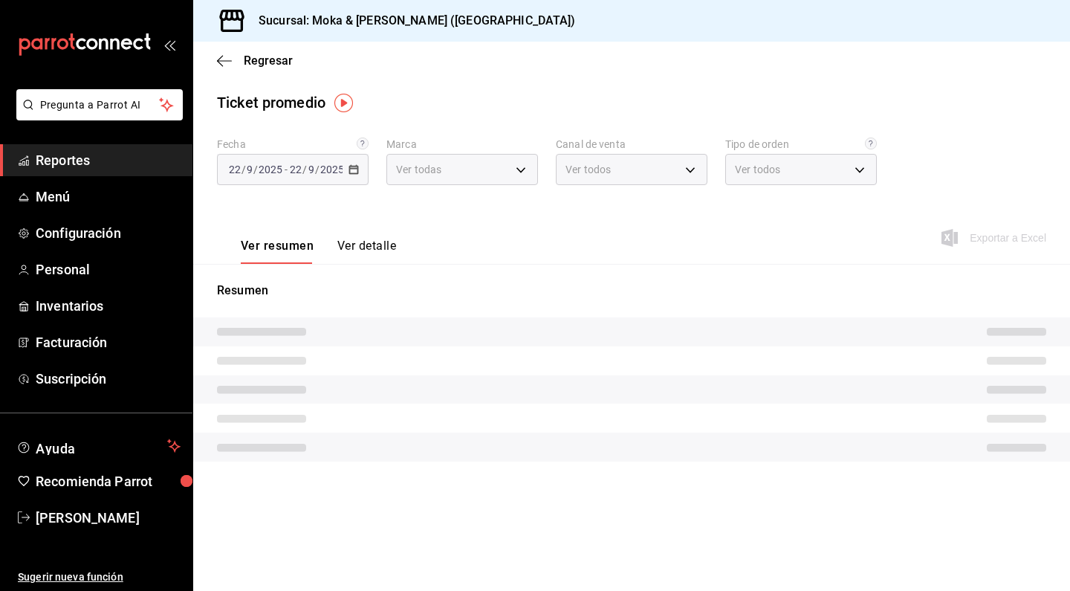
type input "ccb8ecff-ce0a-4804-bf07-26cb1caf6bc6"
type input "PARROT,UBER_EATS,RAPPI,DIDI_FOOD,ONLINE"
type input "8736dfb3-f9b2-440c-9995-5bedfda44260,309a3edd-a1da-4444-831e-6af07f596d6a,EXTER…"
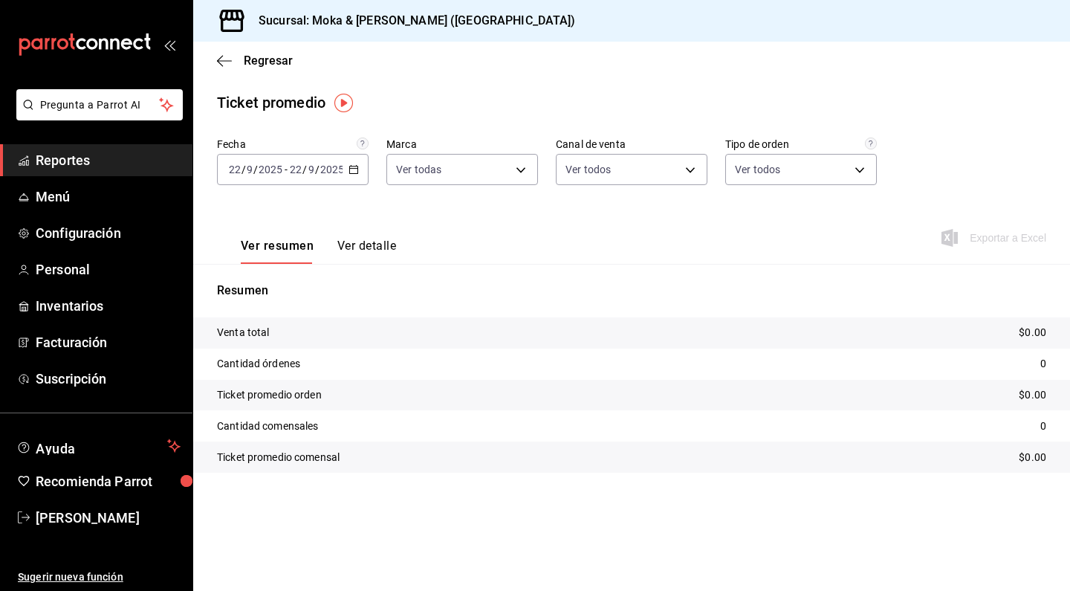
click at [352, 246] on button "Ver detalle" at bounding box center [366, 251] width 59 height 25
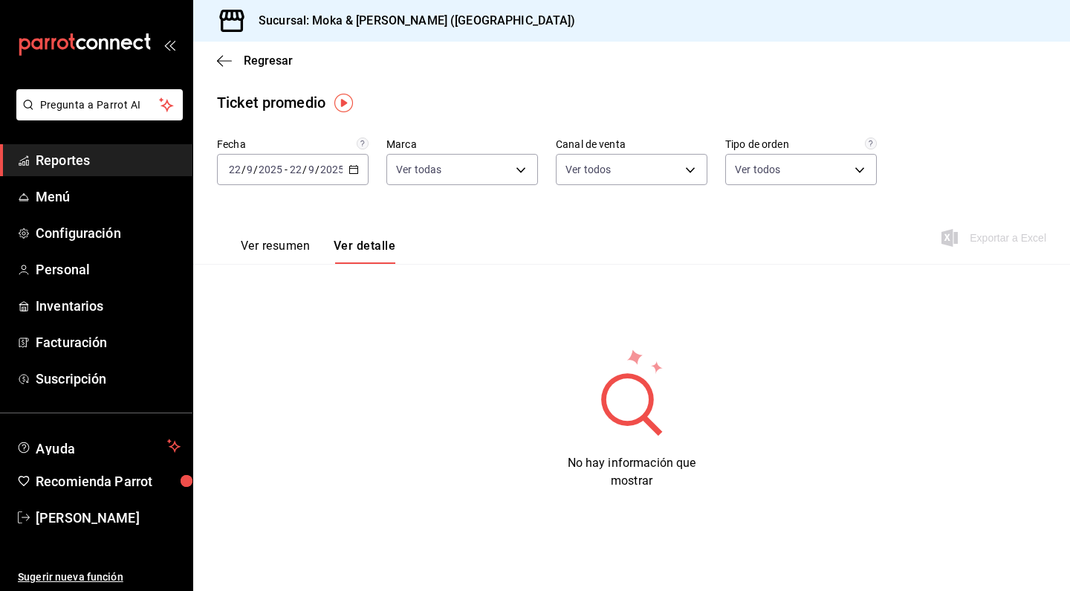
click at [300, 169] on input "22" at bounding box center [295, 170] width 13 height 12
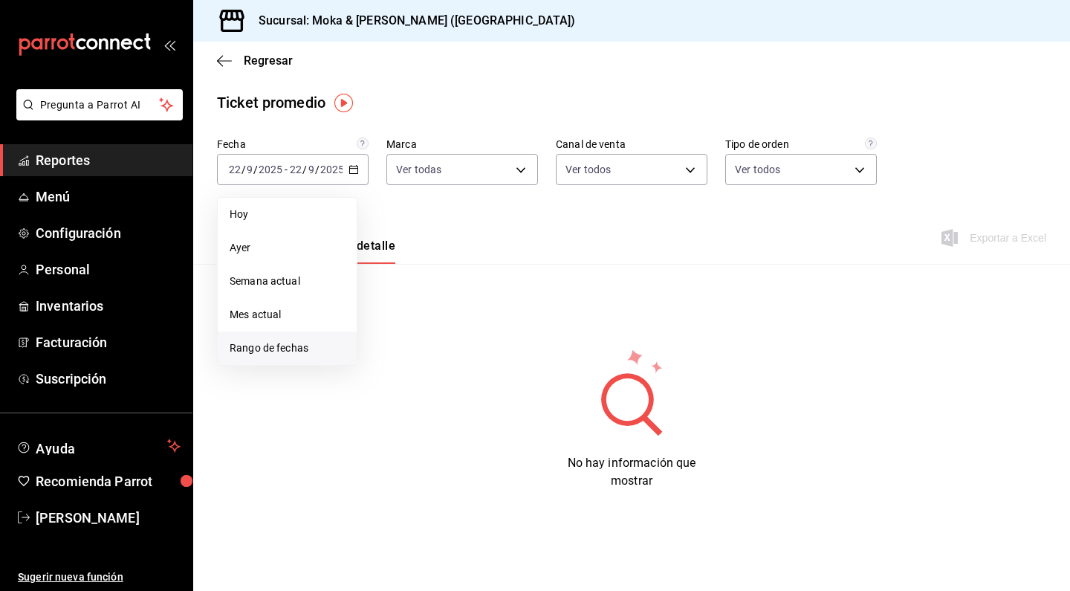
click at [281, 340] on li "Rango de fechas" at bounding box center [287, 347] width 139 height 33
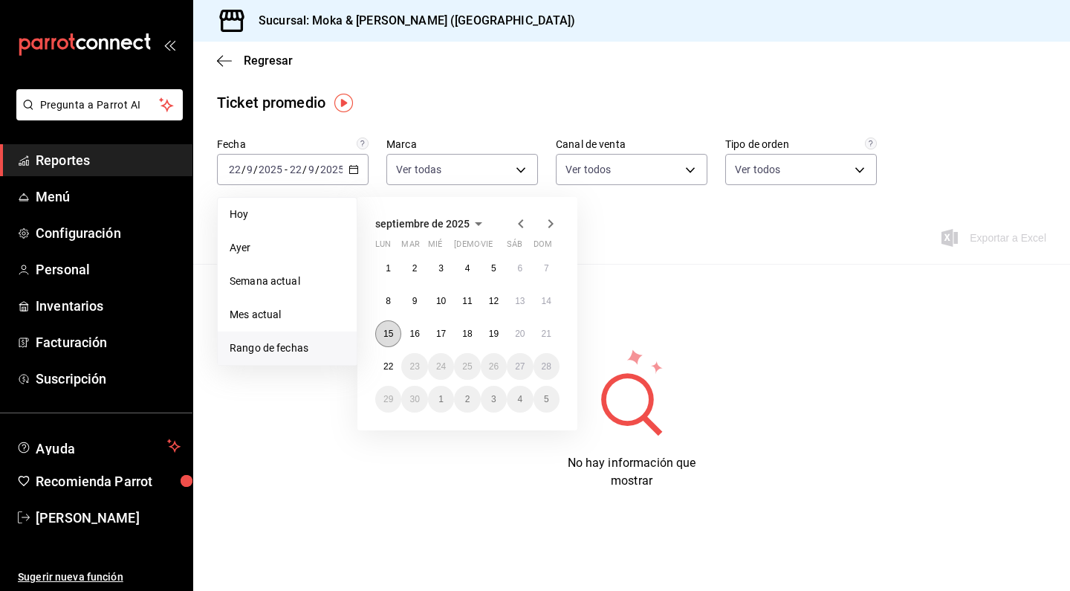
click at [389, 331] on abbr "15" at bounding box center [388, 333] width 10 height 10
click at [548, 331] on abbr "21" at bounding box center [547, 333] width 10 height 10
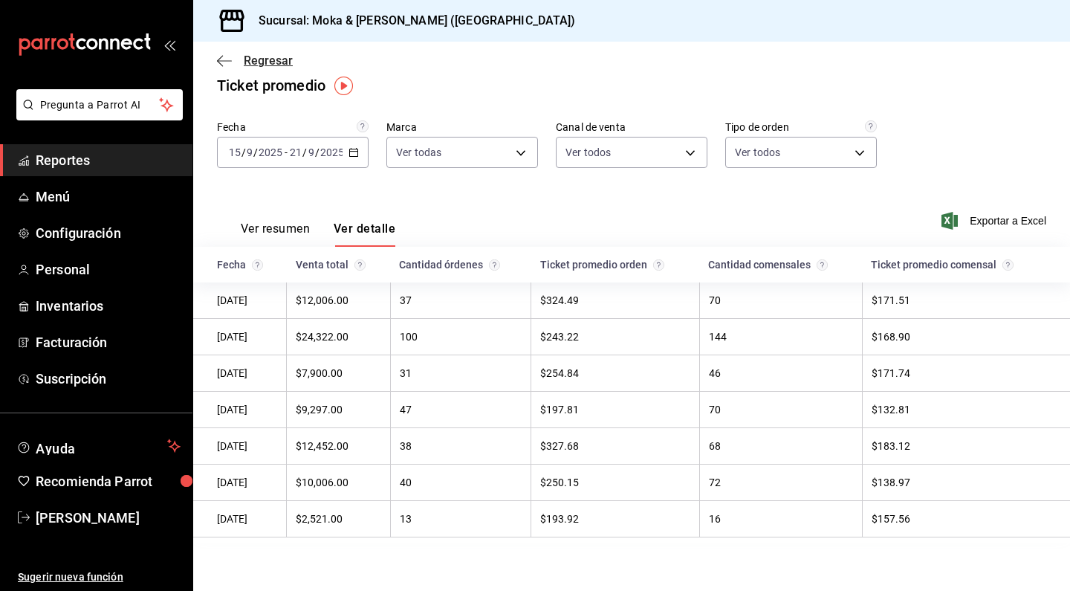
click at [224, 65] on icon "button" at bounding box center [224, 60] width 15 height 13
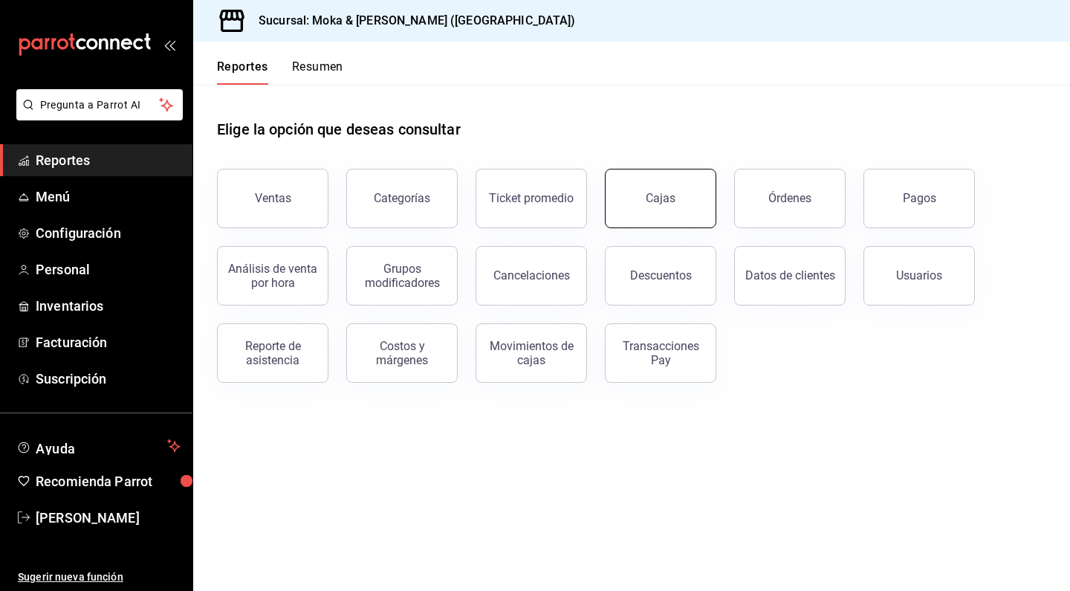
click at [687, 196] on link "Cajas" at bounding box center [660, 198] width 111 height 59
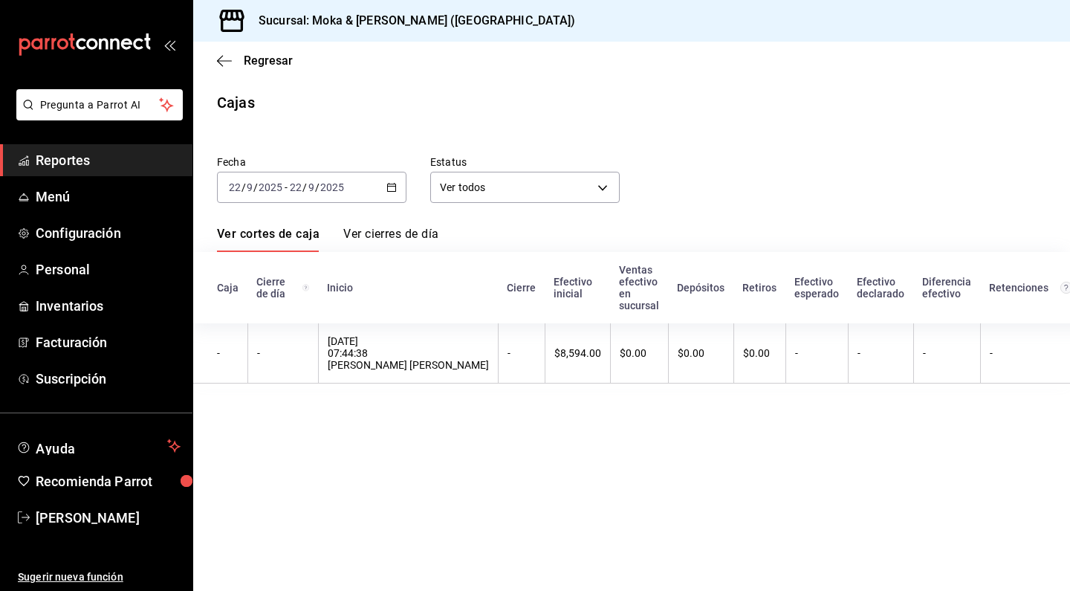
click at [223, 71] on div "Regresar" at bounding box center [631, 61] width 877 height 38
click at [224, 59] on icon "button" at bounding box center [224, 60] width 15 height 13
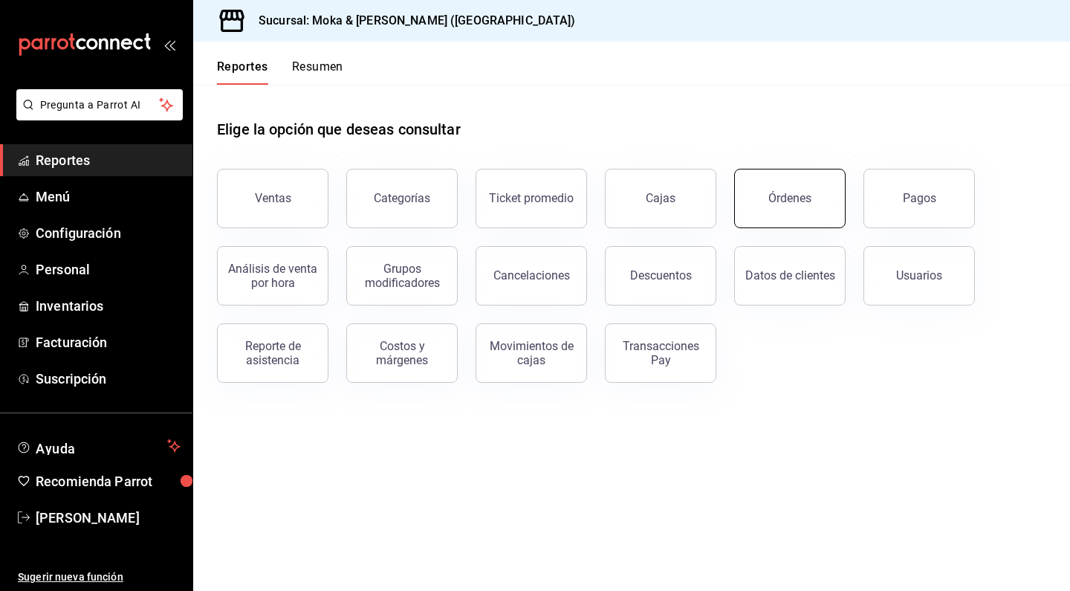
click at [802, 203] on div "Órdenes" at bounding box center [789, 198] width 43 height 14
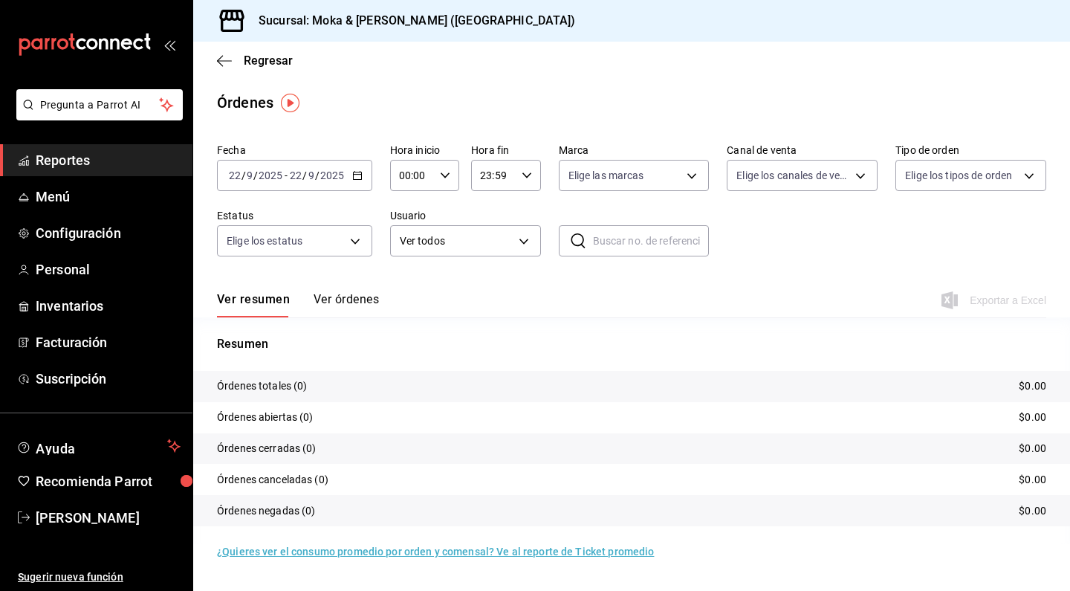
click at [363, 298] on button "Ver órdenes" at bounding box center [346, 304] width 65 height 25
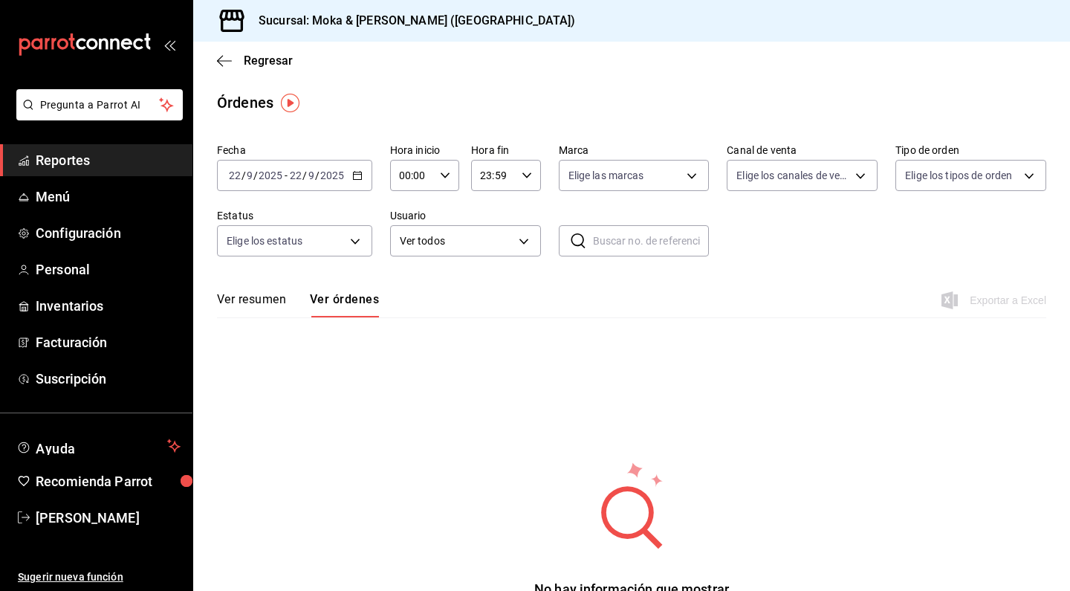
click at [297, 161] on div "[DATE] [DATE] - [DATE] [DATE]" at bounding box center [294, 175] width 155 height 31
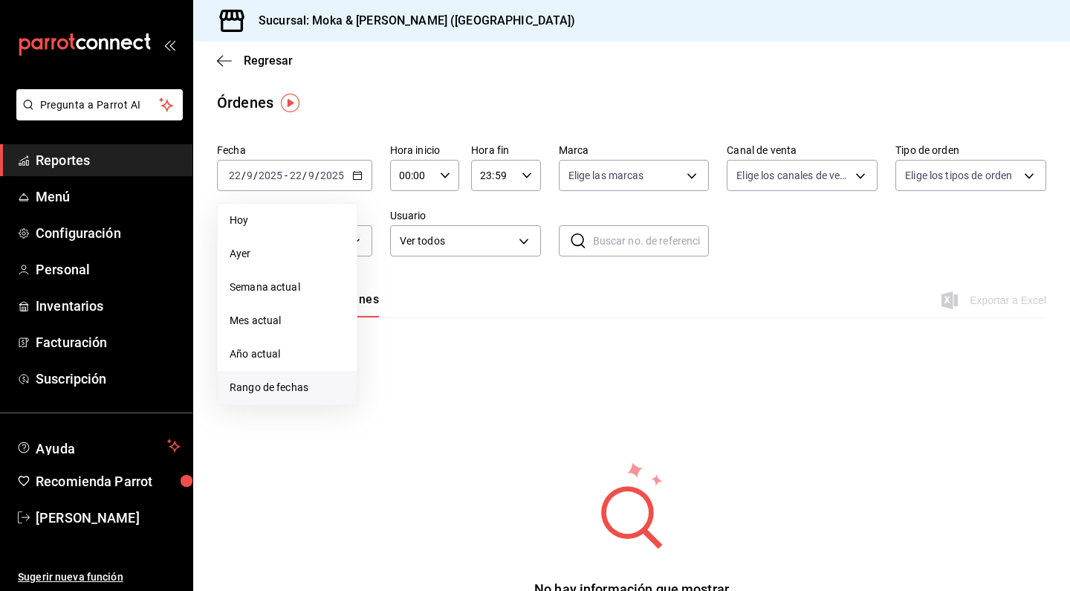
click at [280, 385] on span "Rango de fechas" at bounding box center [287, 388] width 115 height 16
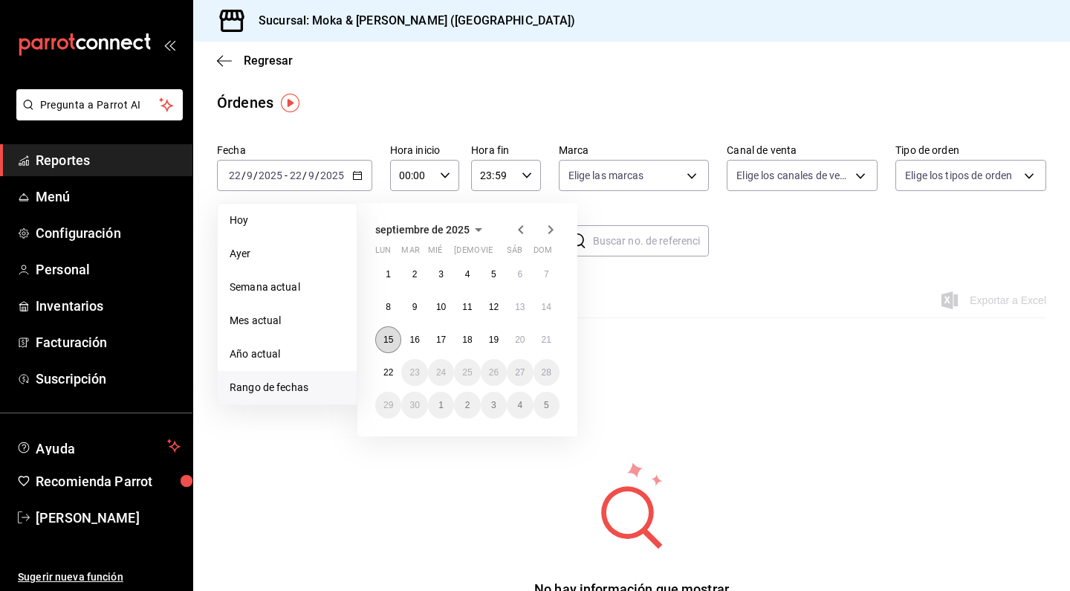
click at [393, 346] on button "15" at bounding box center [388, 339] width 26 height 27
click at [548, 330] on button "21" at bounding box center [547, 339] width 26 height 27
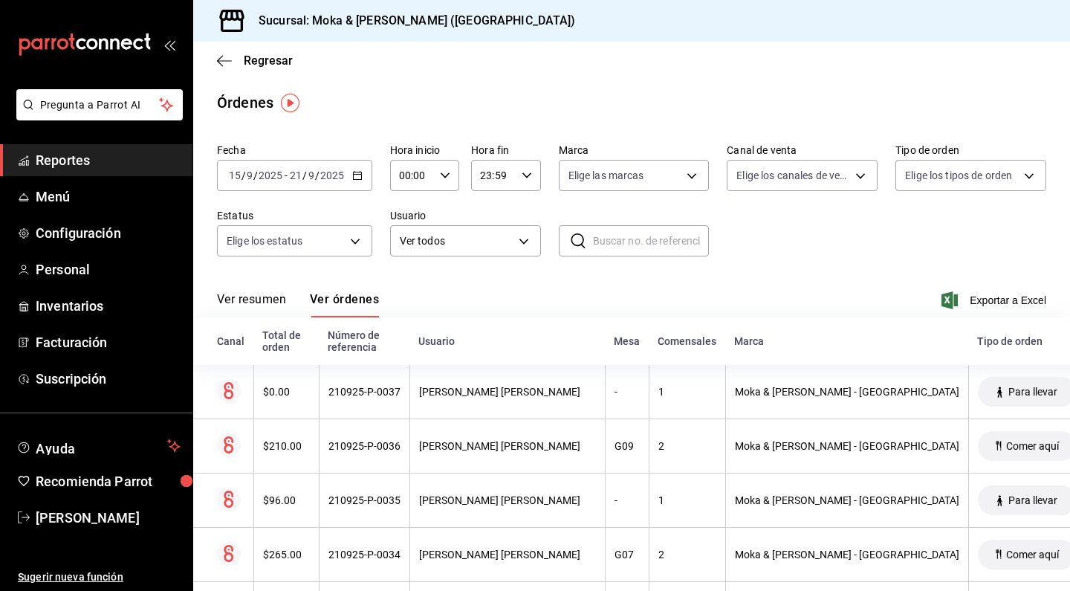
click at [216, 69] on div "Regresar" at bounding box center [631, 61] width 877 height 38
click at [224, 58] on icon "button" at bounding box center [224, 60] width 15 height 13
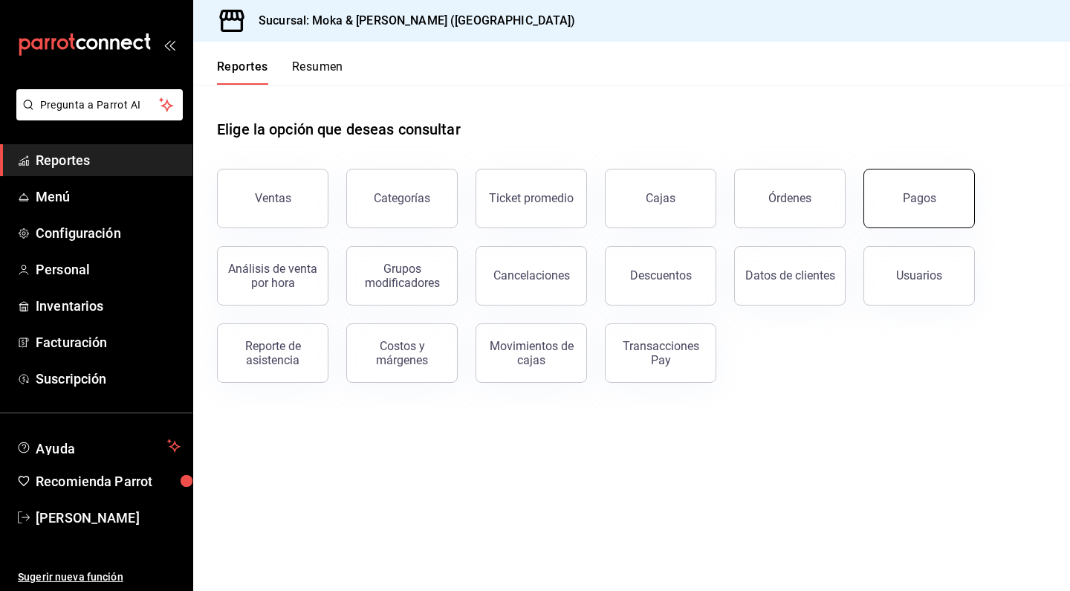
click at [893, 215] on button "Pagos" at bounding box center [919, 198] width 111 height 59
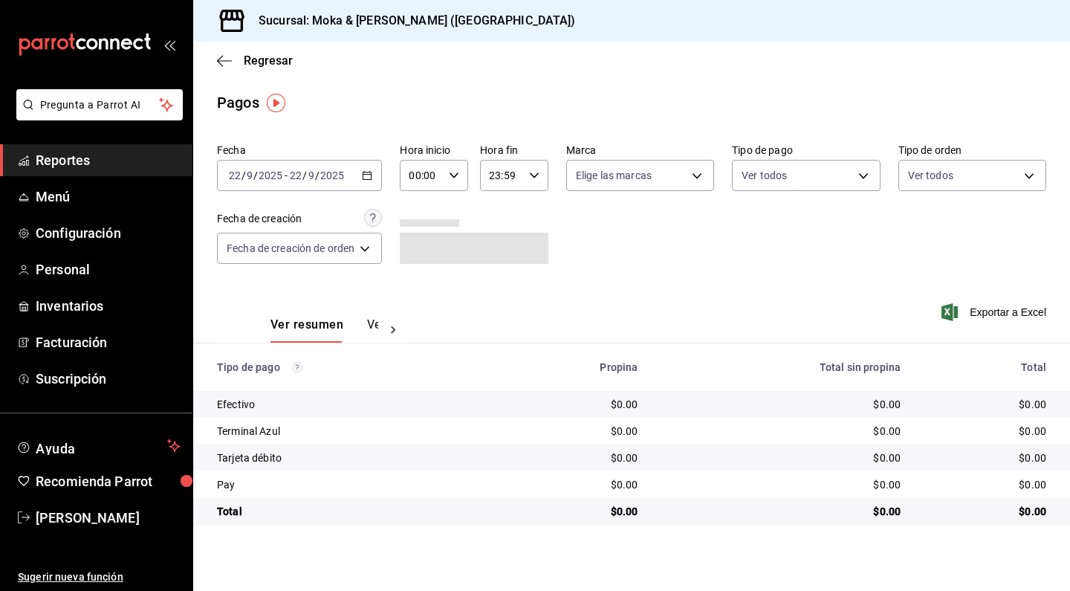
click at [332, 174] on input "2025" at bounding box center [332, 175] width 25 height 12
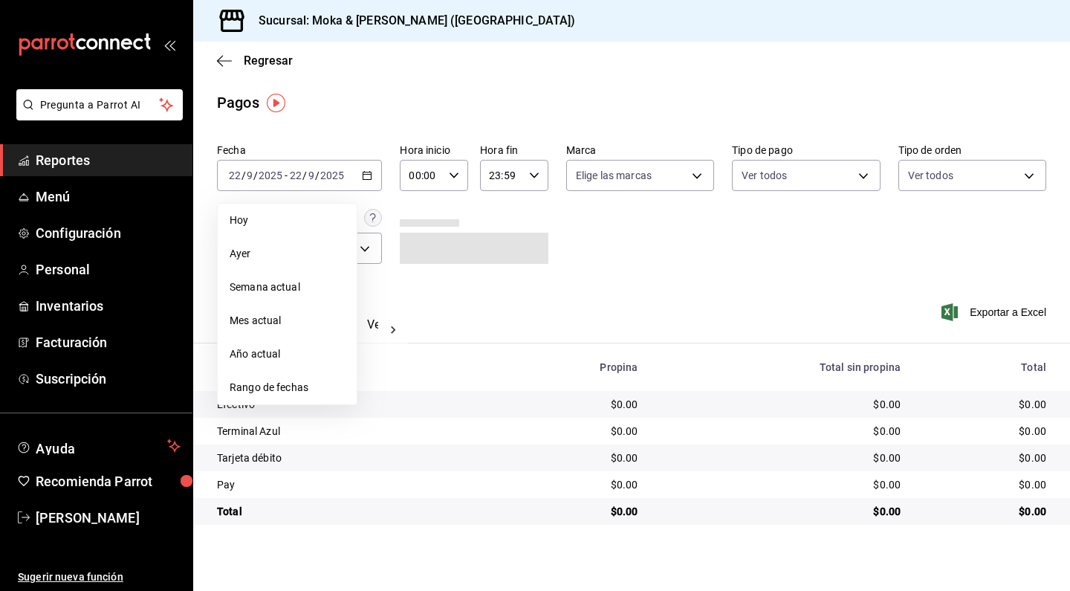
click at [243, 129] on main "Regresar Pagos Fecha [DATE] [DATE] - [DATE] [DATE] [PERSON_NAME] Semana actual …" at bounding box center [631, 316] width 877 height 549
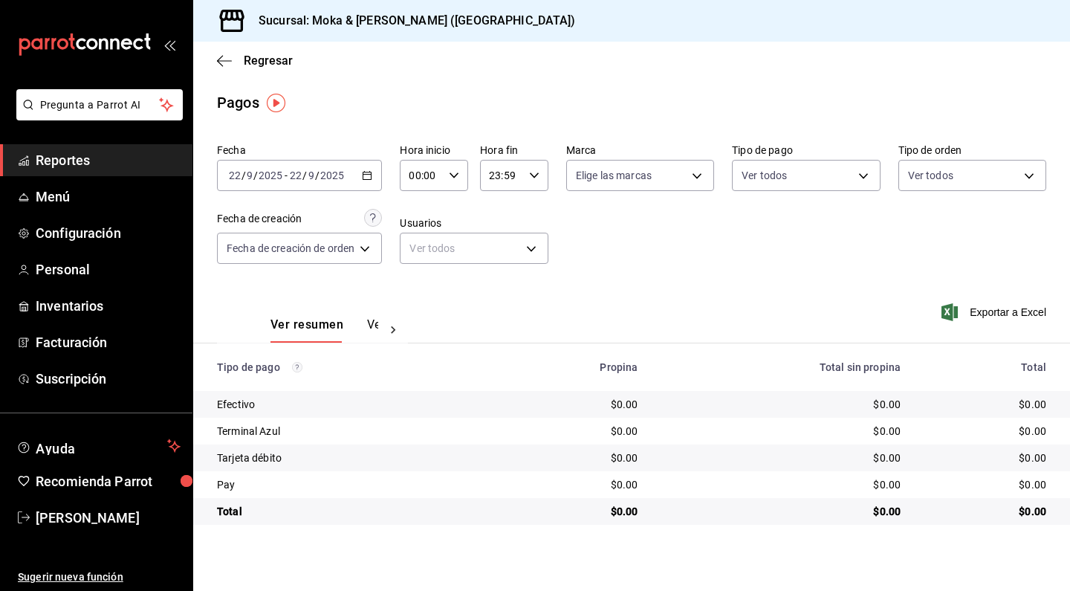
click at [372, 174] on icon "button" at bounding box center [367, 175] width 10 height 10
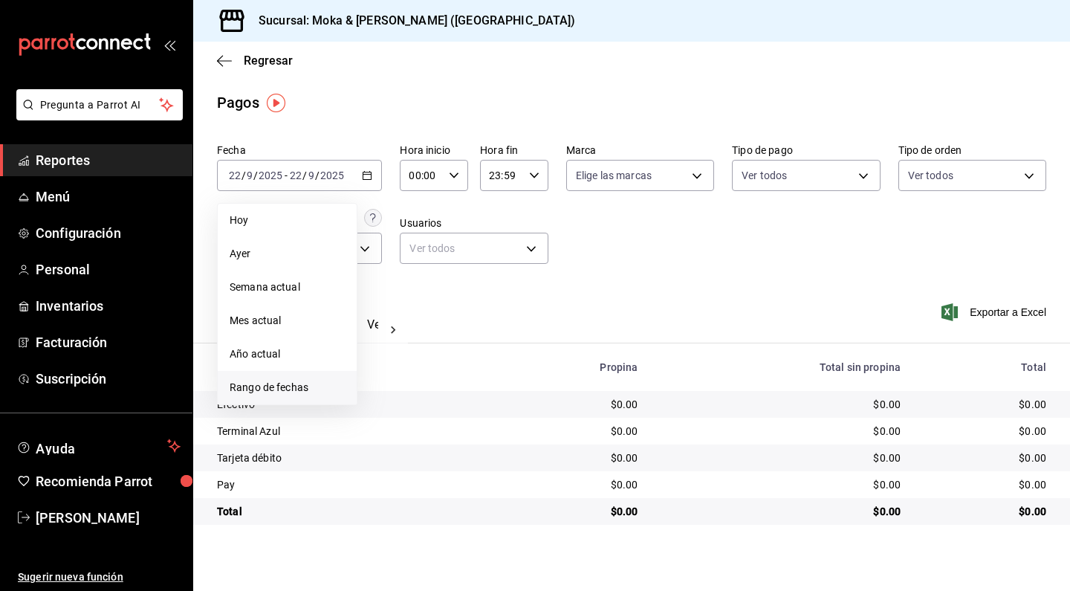
click at [256, 386] on span "Rango de fechas" at bounding box center [287, 388] width 115 height 16
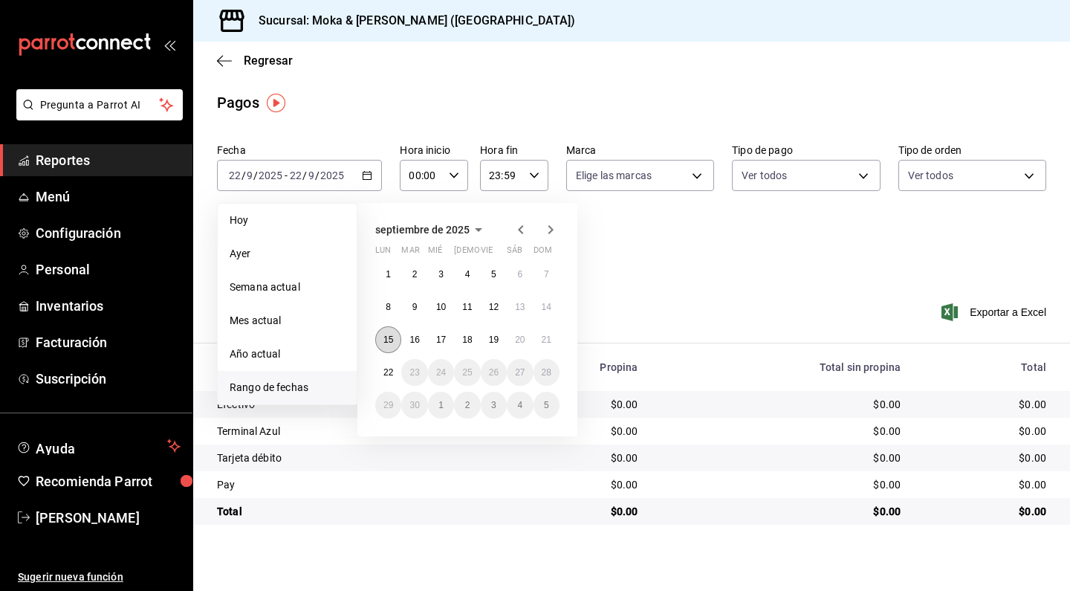
click at [383, 341] on abbr "15" at bounding box center [388, 339] width 10 height 10
click at [538, 341] on button "21" at bounding box center [547, 339] width 26 height 27
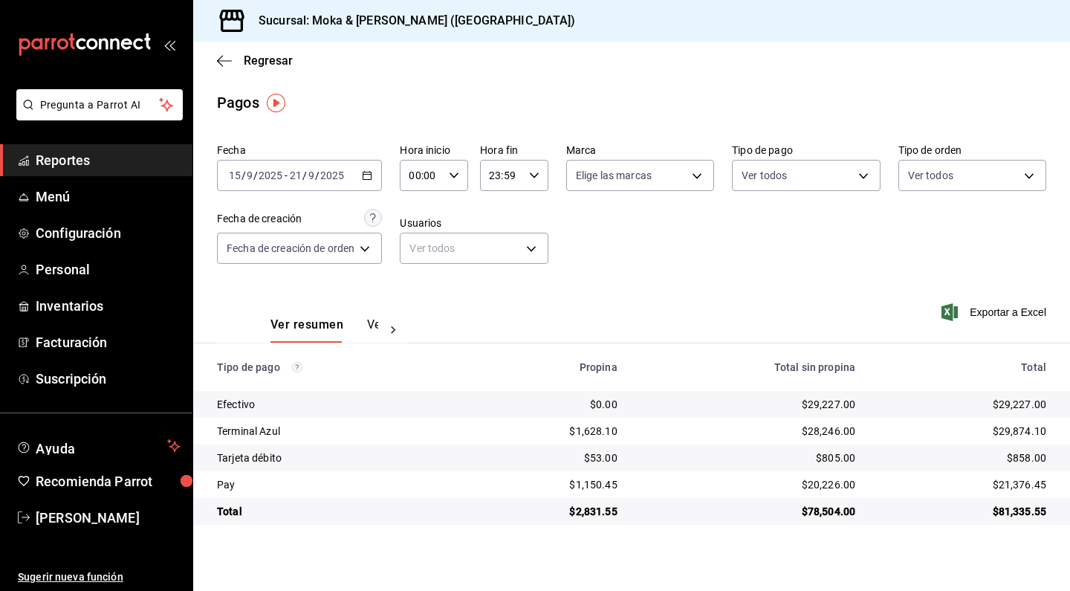
click at [367, 321] on button "Ver pagos" at bounding box center [395, 329] width 56 height 25
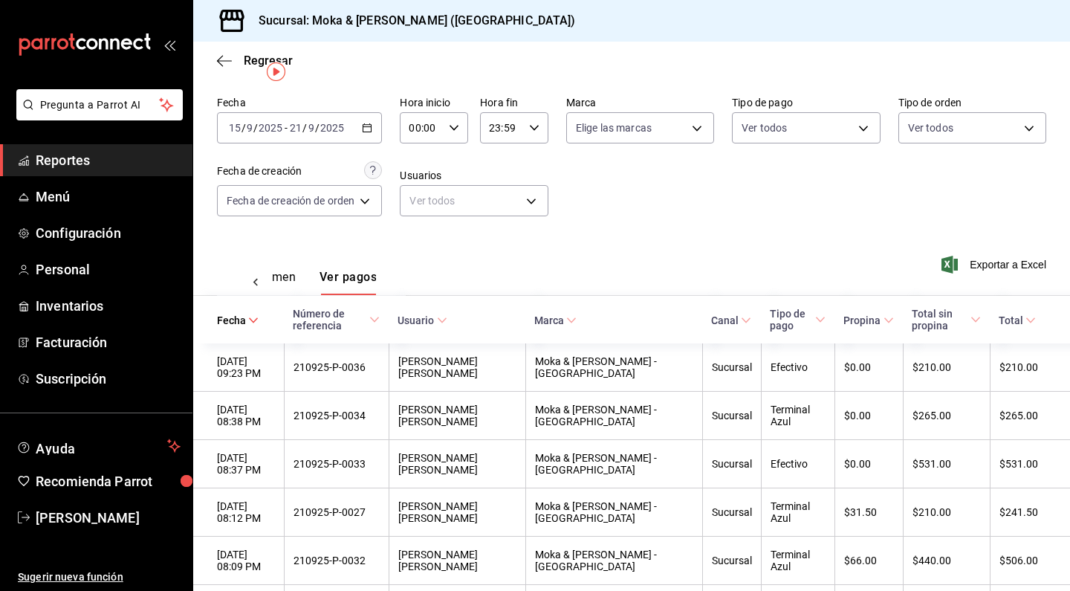
scroll to position [51, 0]
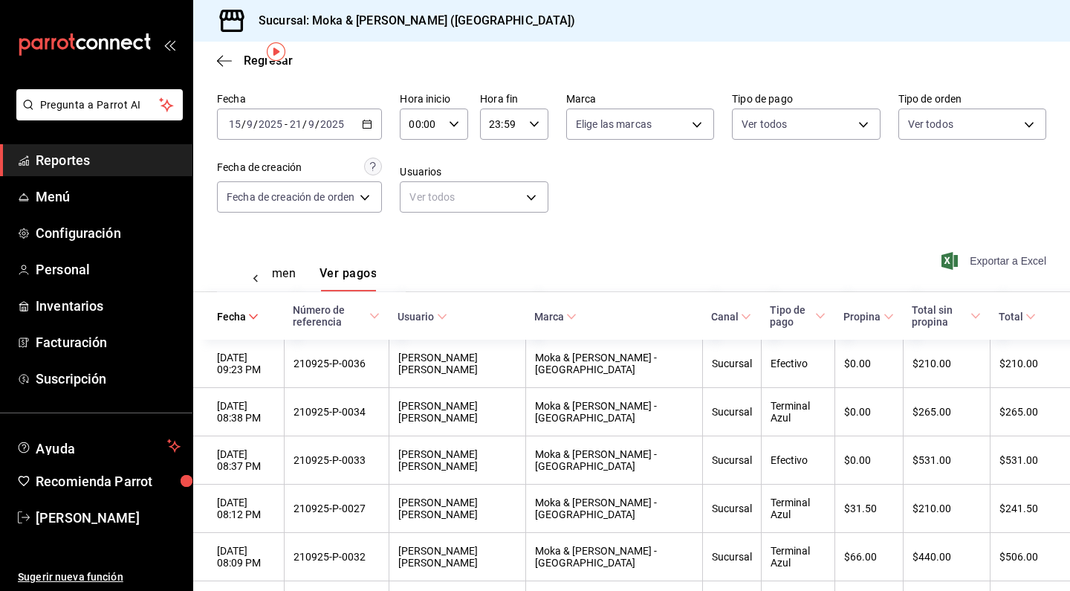
click at [992, 266] on span "Exportar a Excel" at bounding box center [996, 261] width 102 height 18
